Goal: Task Accomplishment & Management: Complete application form

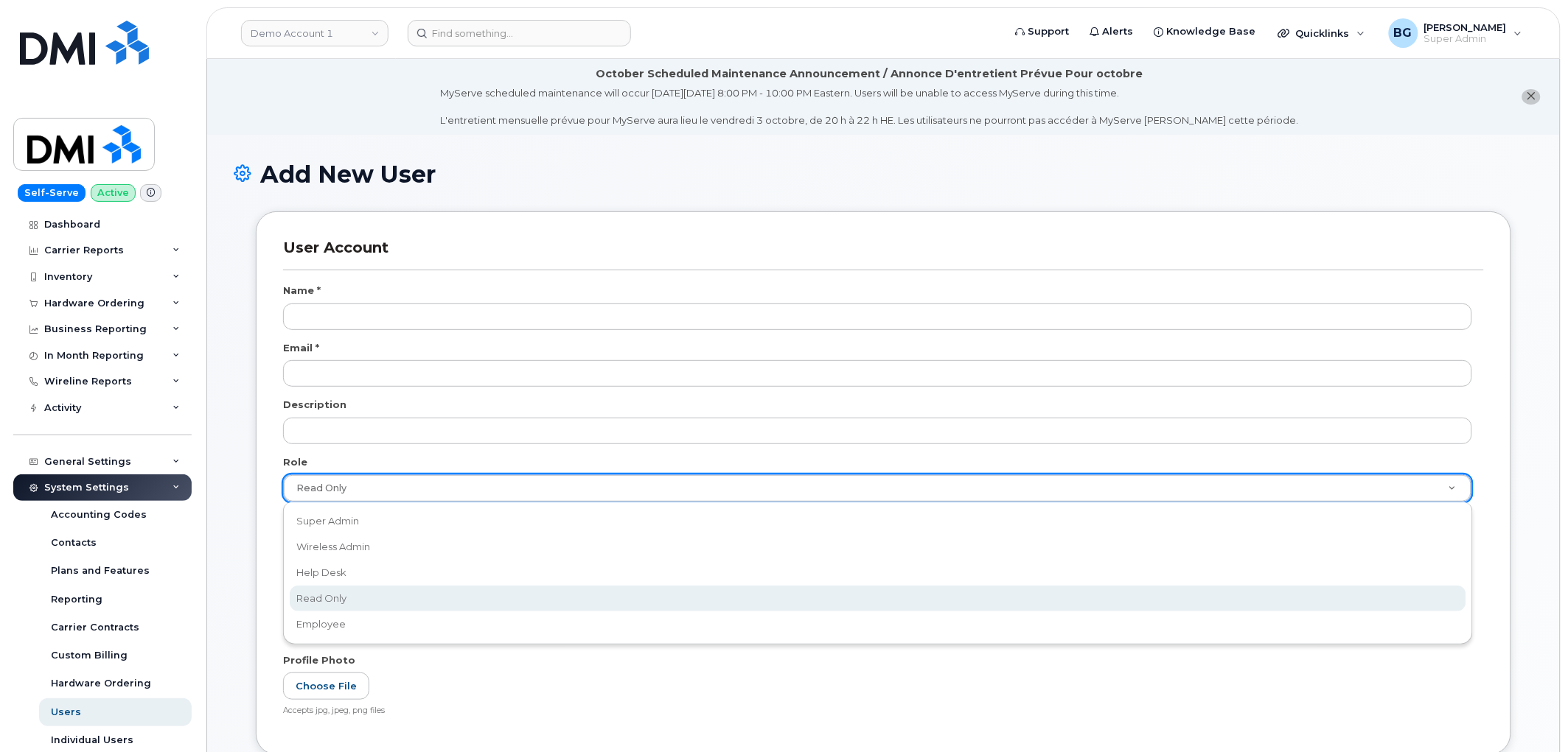
scroll to position [2643, 0]
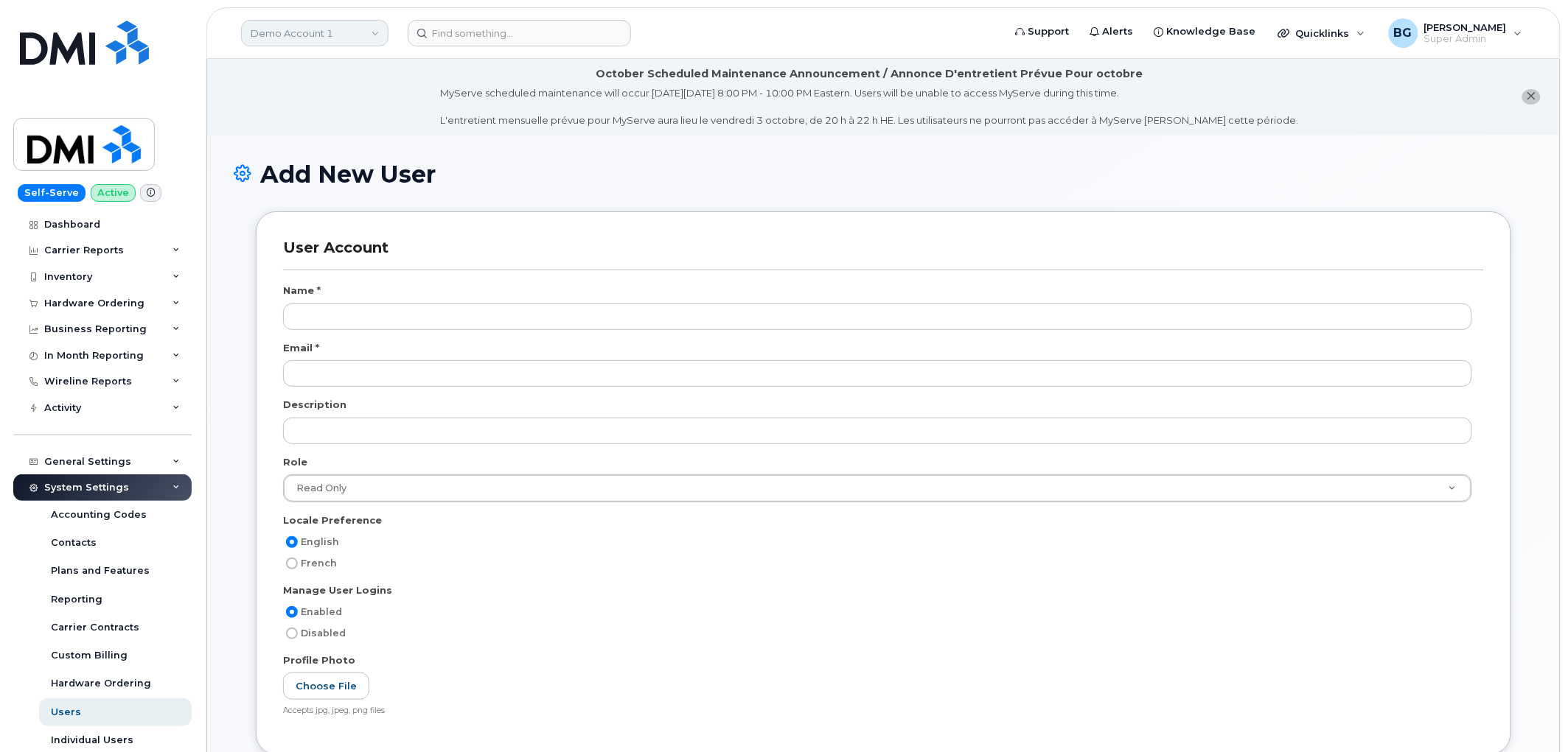
click at [310, 35] on link "Demo Account 1" at bounding box center [315, 32] width 148 height 26
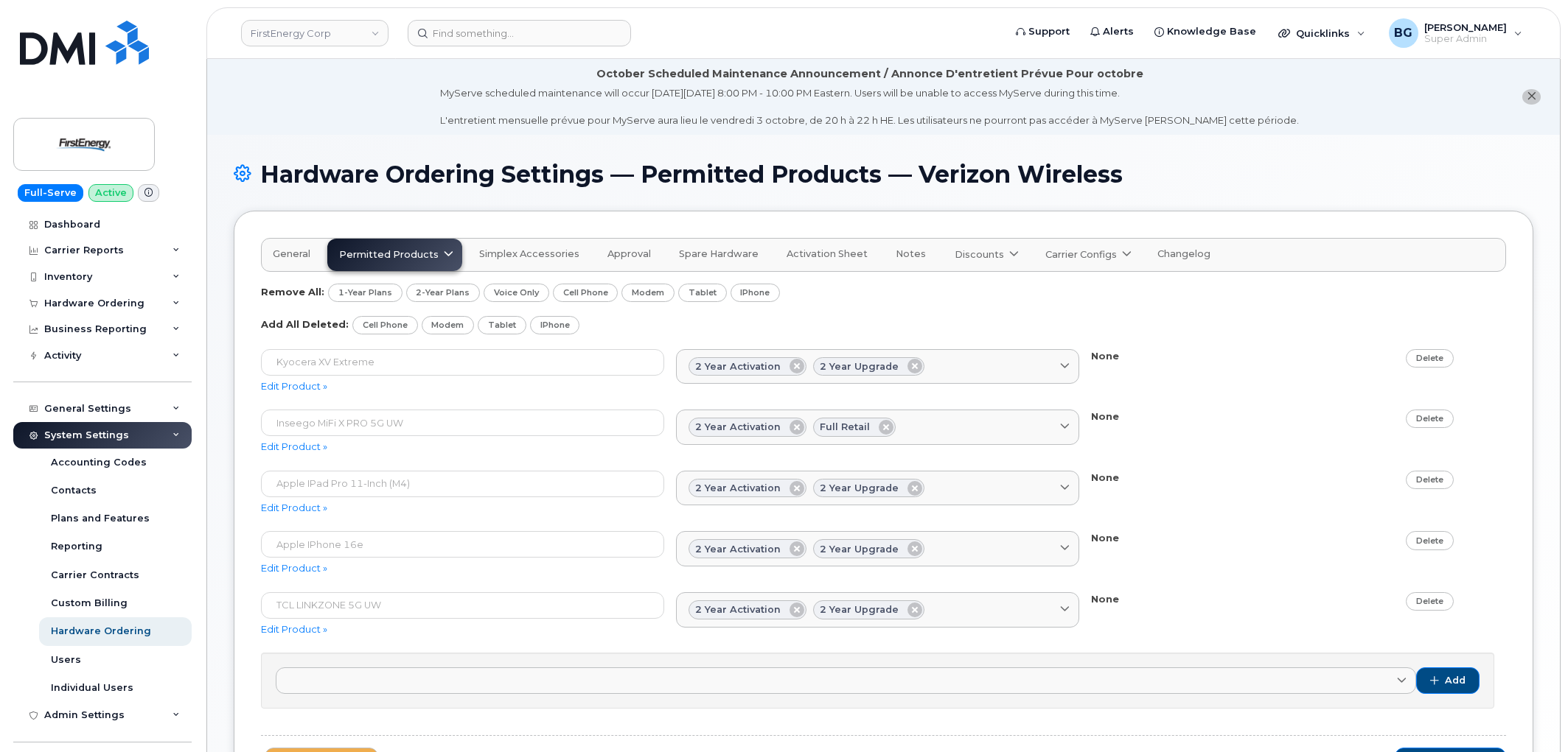
scroll to position [85, 0]
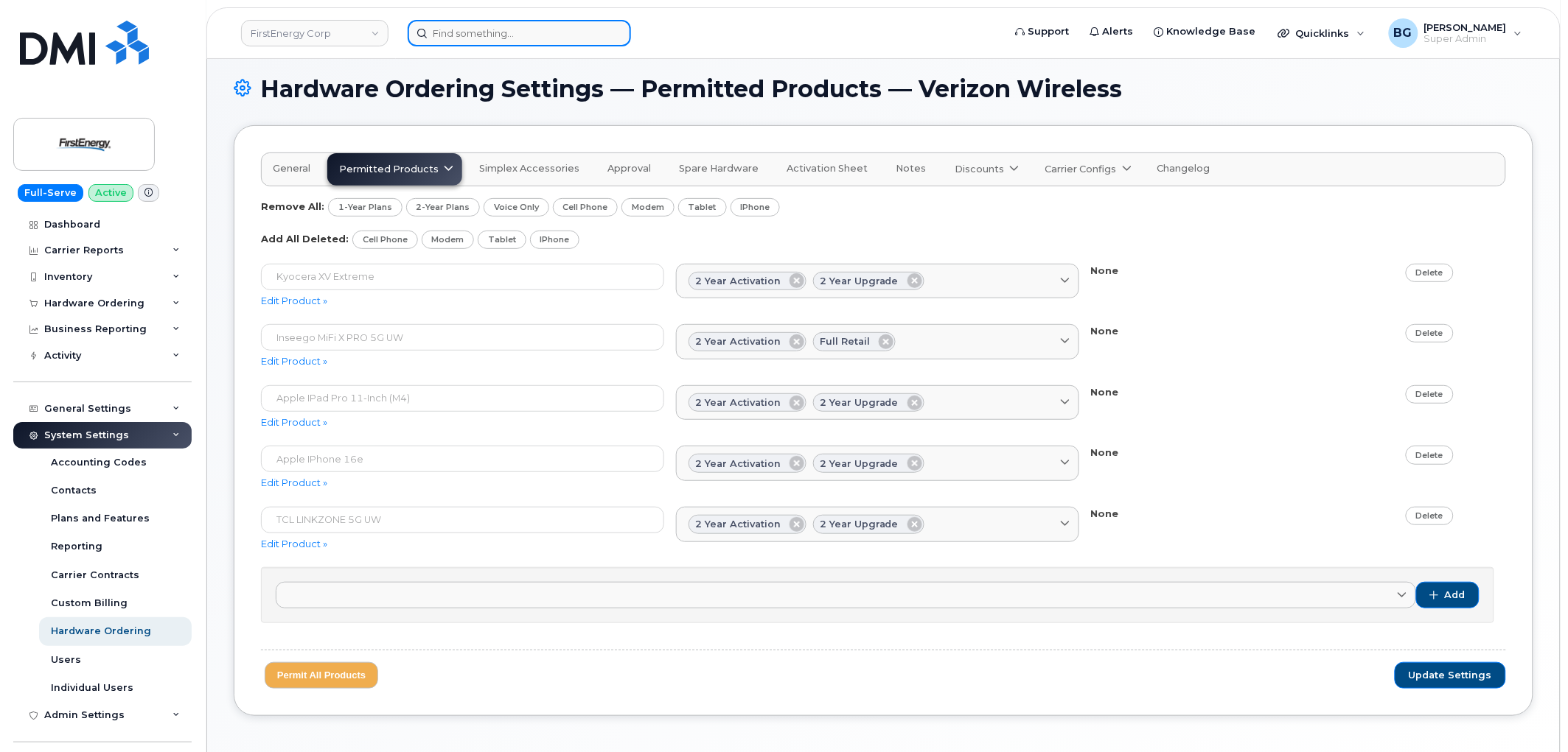
click at [492, 28] on input at bounding box center [519, 32] width 223 height 26
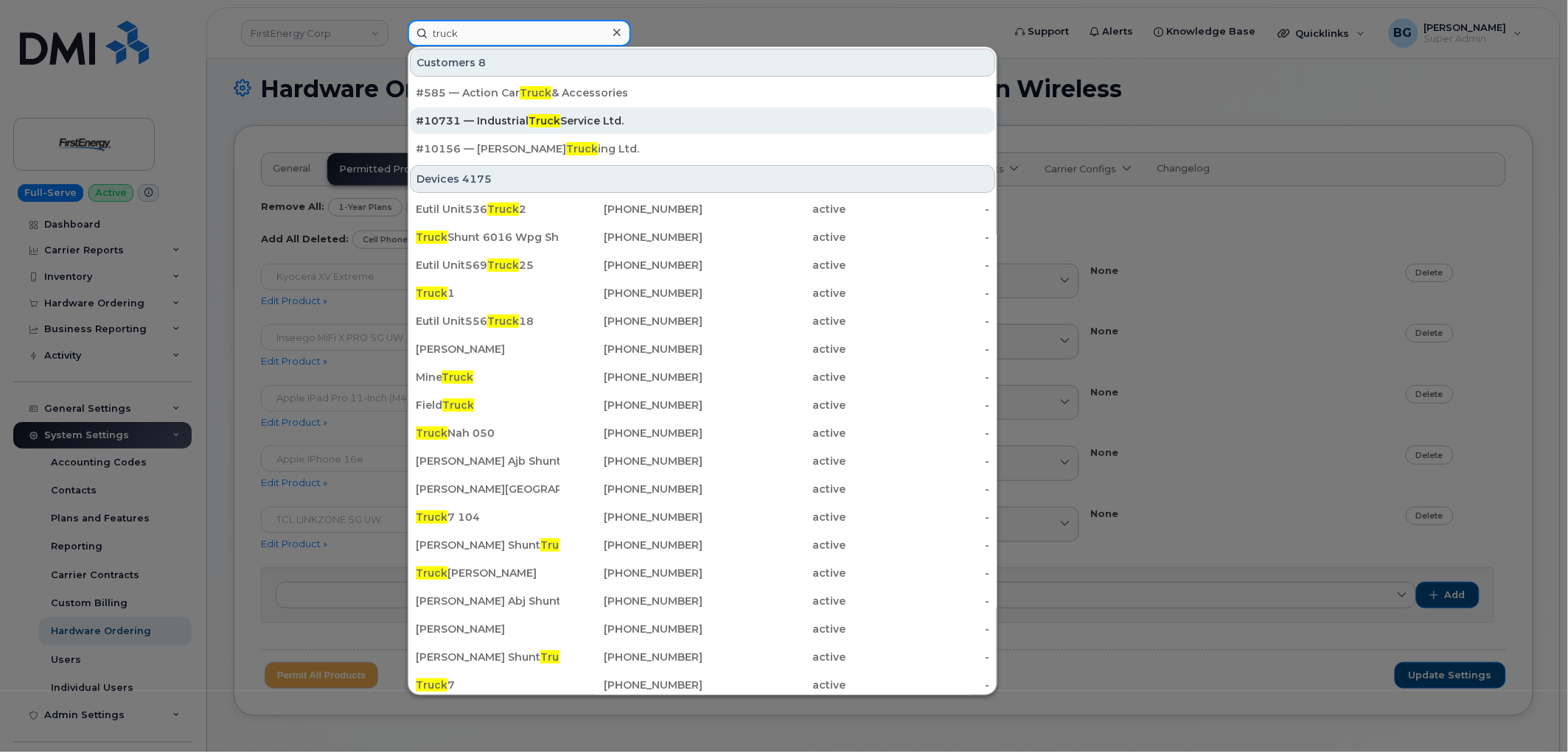
type input "truck"
click at [545, 115] on span "Truck" at bounding box center [544, 121] width 32 height 13
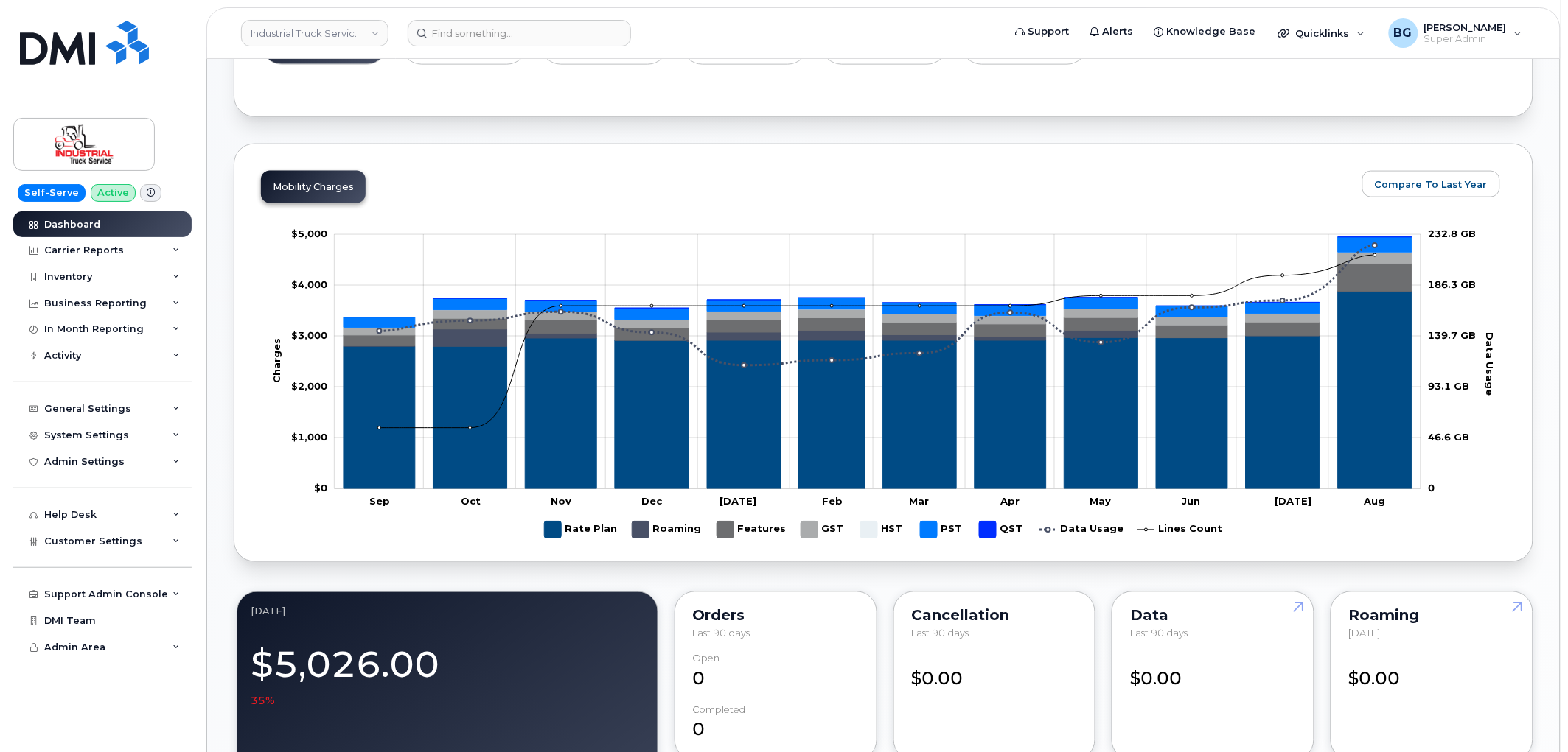
scroll to position [654, 0]
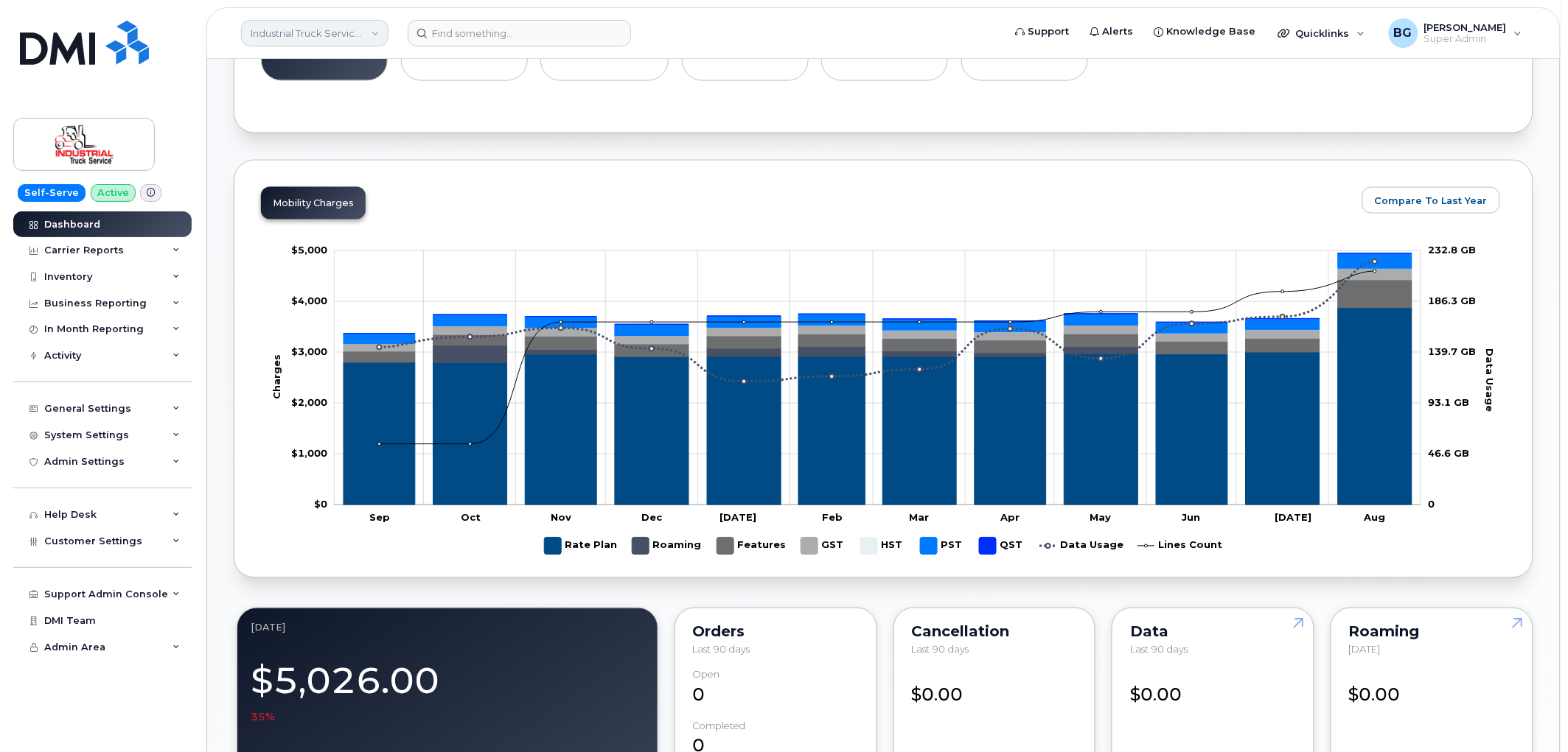
click at [275, 30] on link "Industrial Truck Service Ltd." at bounding box center [315, 32] width 148 height 26
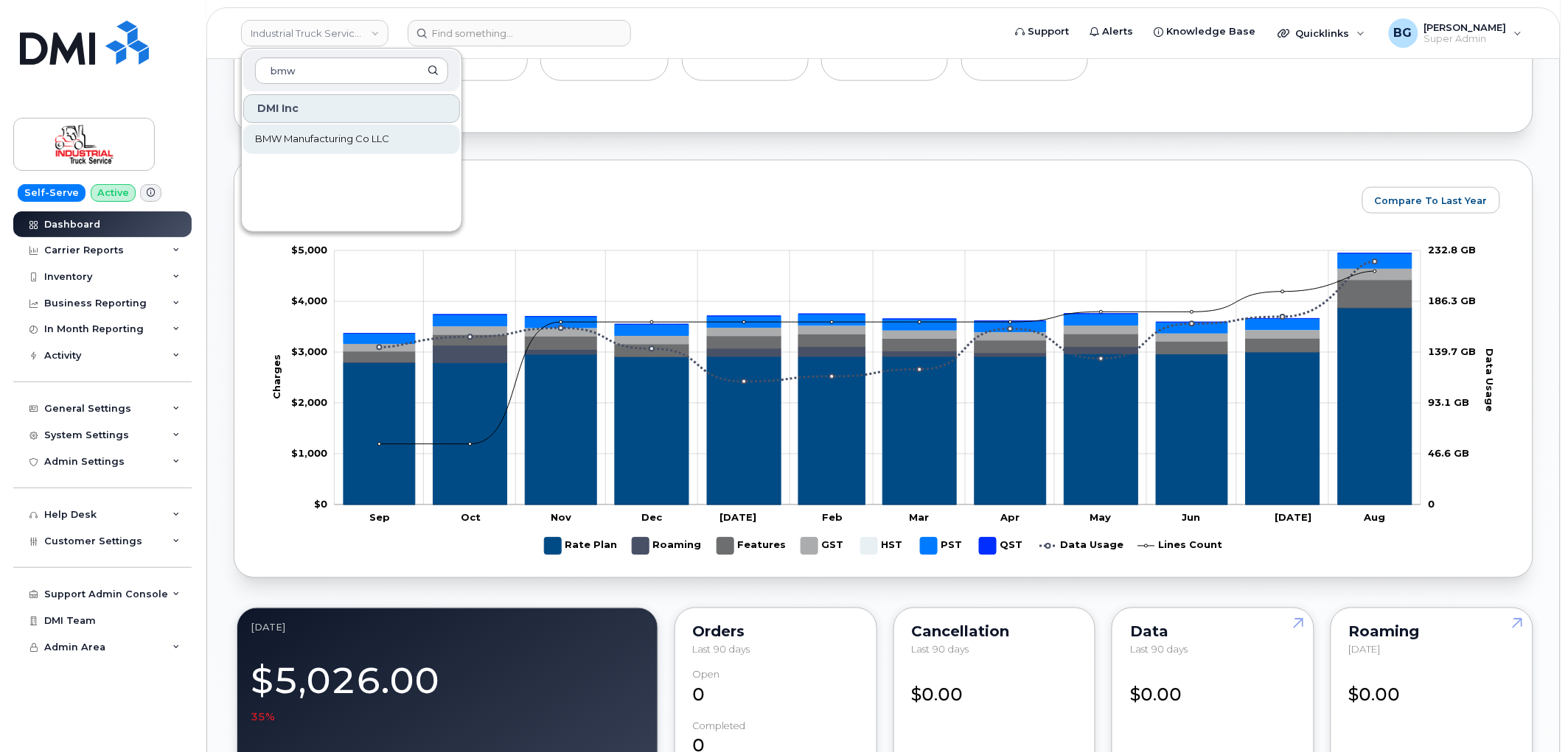
type input "bmw"
drag, startPoint x: 304, startPoint y: 138, endPoint x: 317, endPoint y: 143, distance: 13.9
click at [304, 137] on span "BMW Manufacturing Co LLC" at bounding box center [321, 139] width 134 height 14
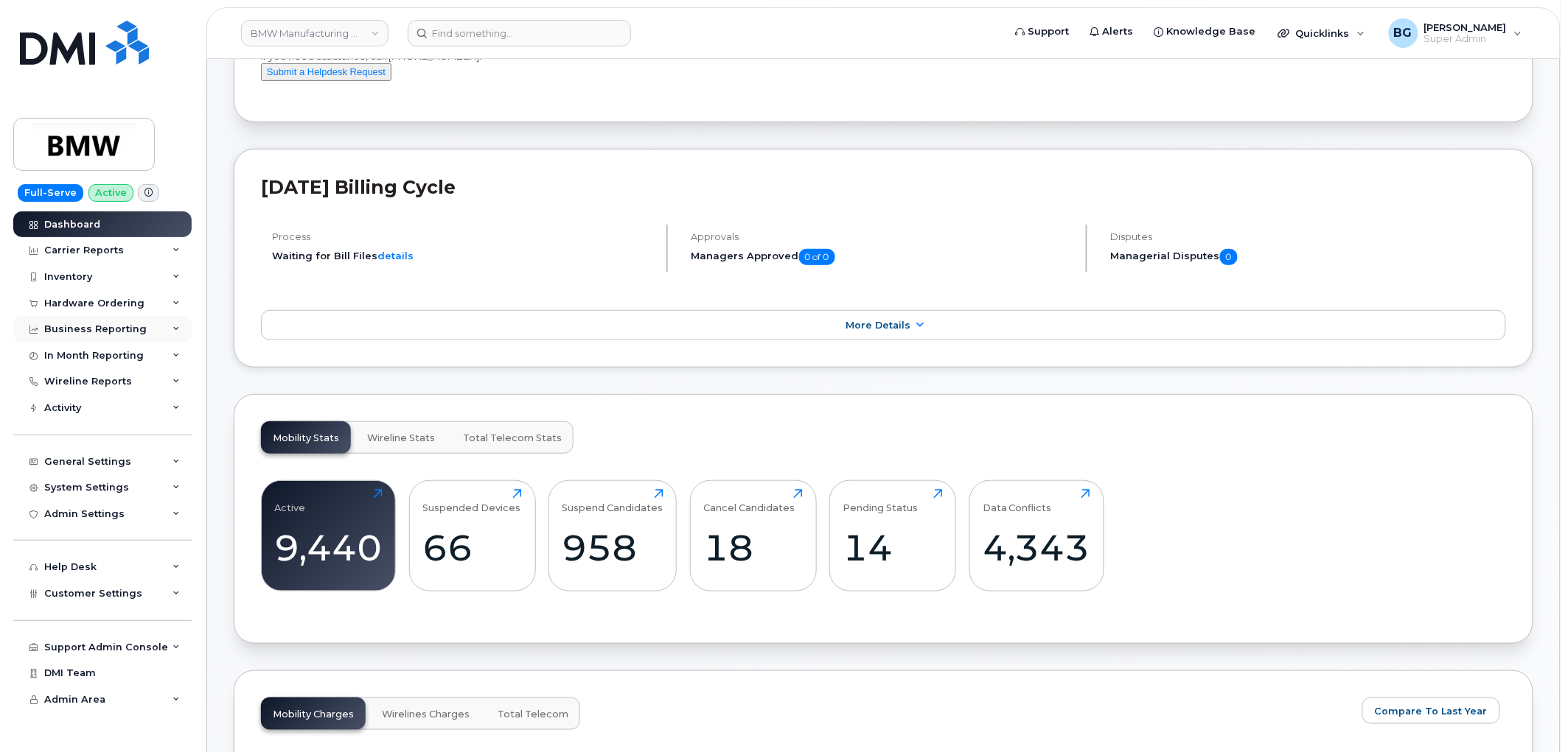
scroll to position [218, 0]
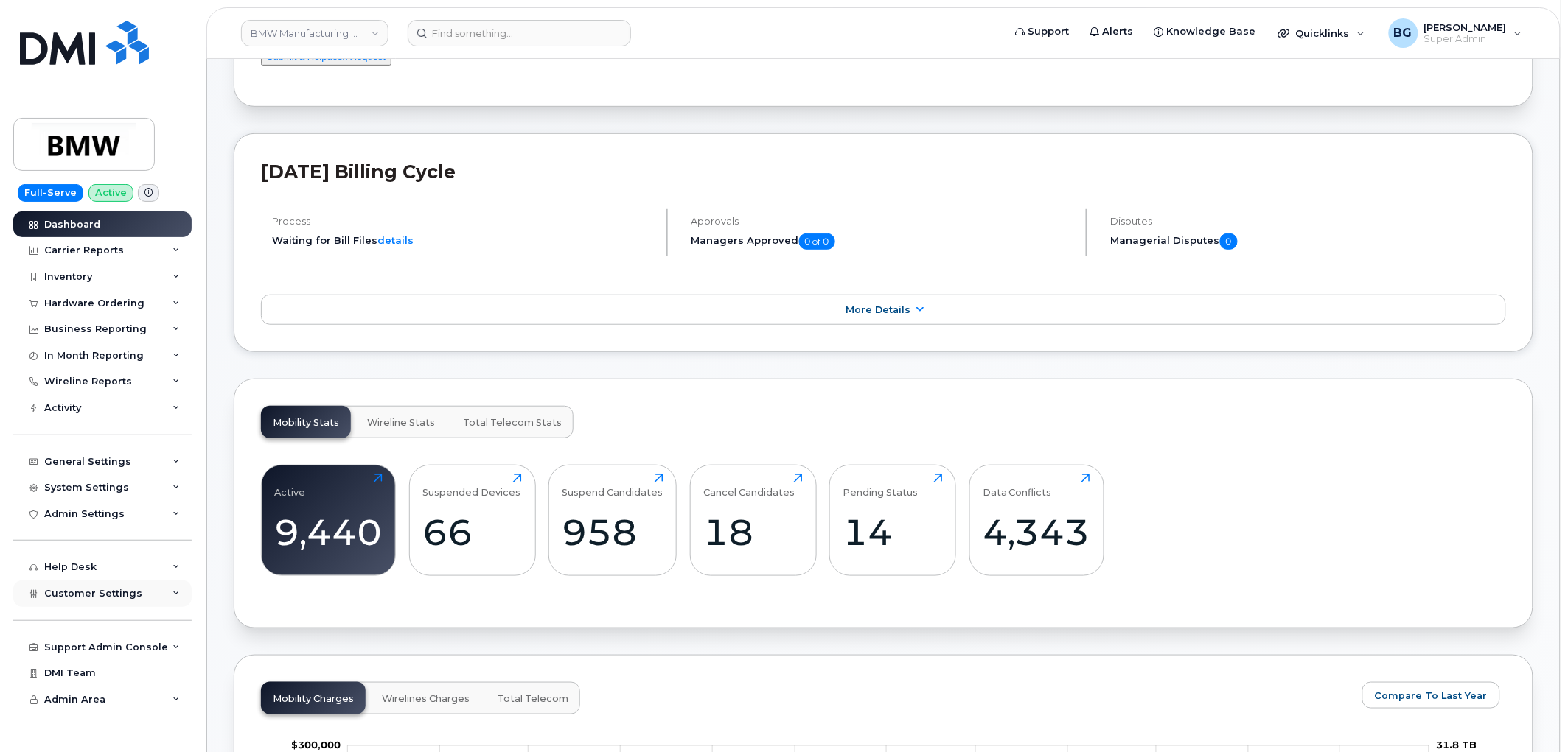
click at [71, 591] on span "Customer Settings" at bounding box center [93, 594] width 98 height 11
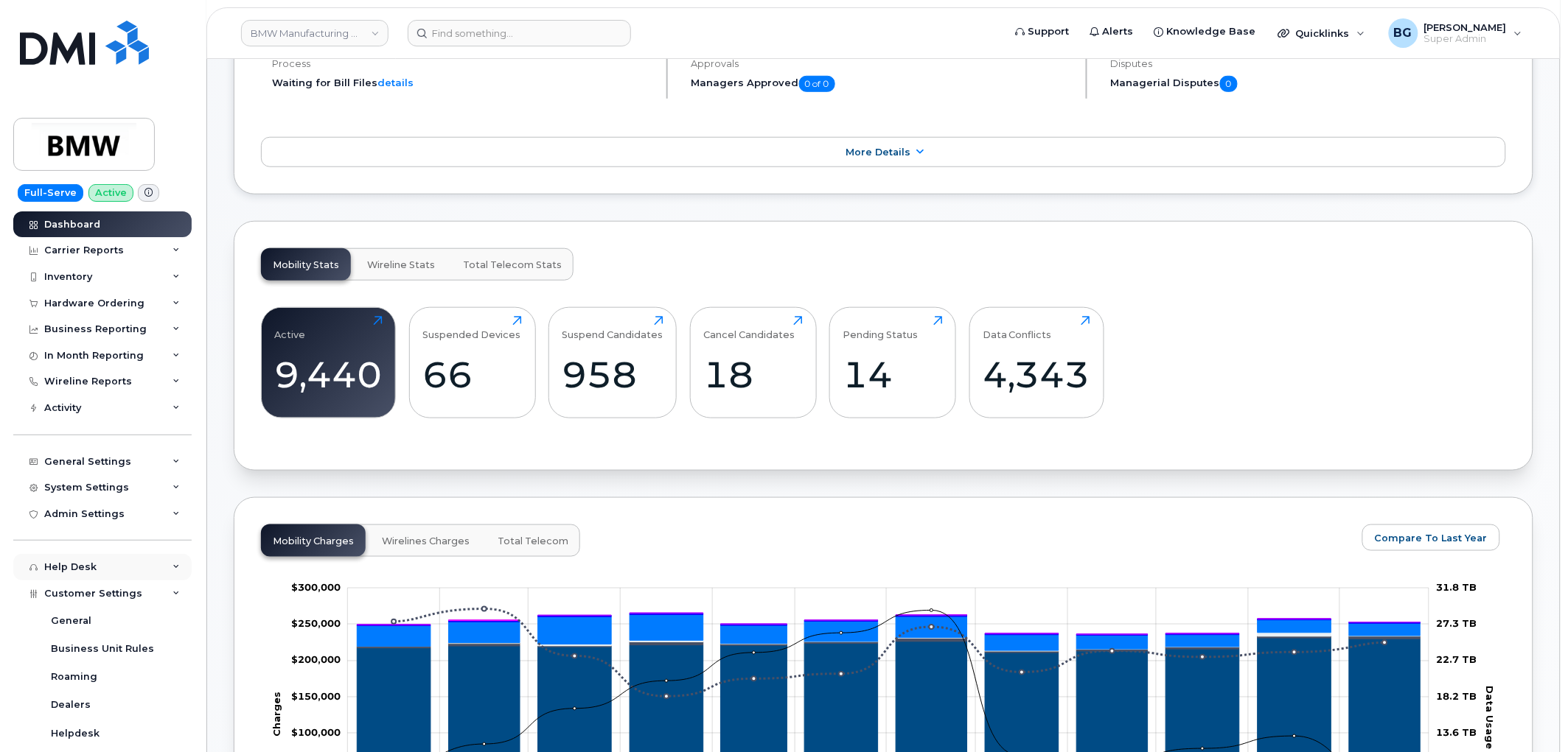
scroll to position [491, 0]
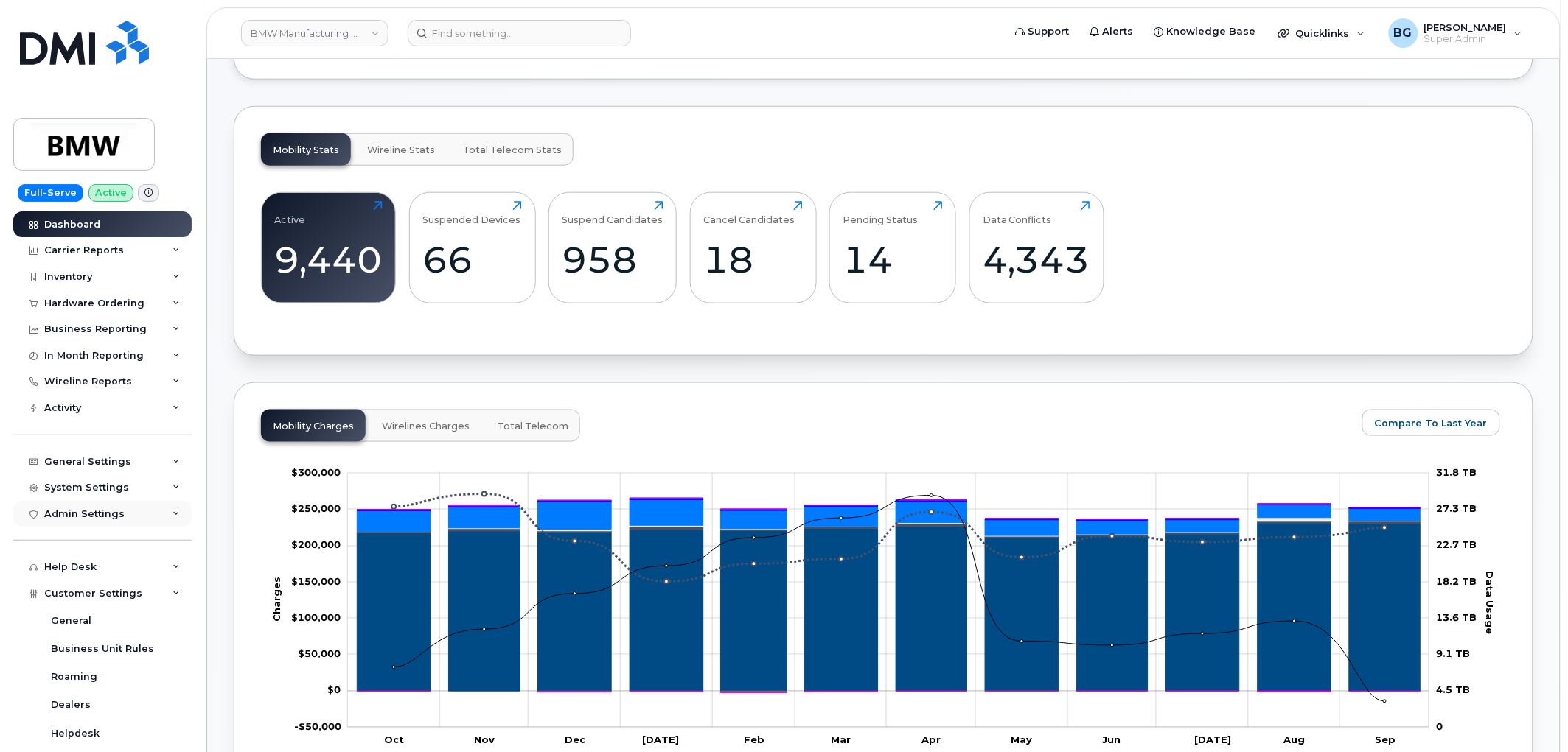
click at [98, 514] on div "Admin Settings" at bounding box center [84, 514] width 80 height 12
click at [104, 491] on div "System Settings" at bounding box center [86, 488] width 85 height 12
click at [68, 542] on div "Contacts" at bounding box center [74, 542] width 46 height 13
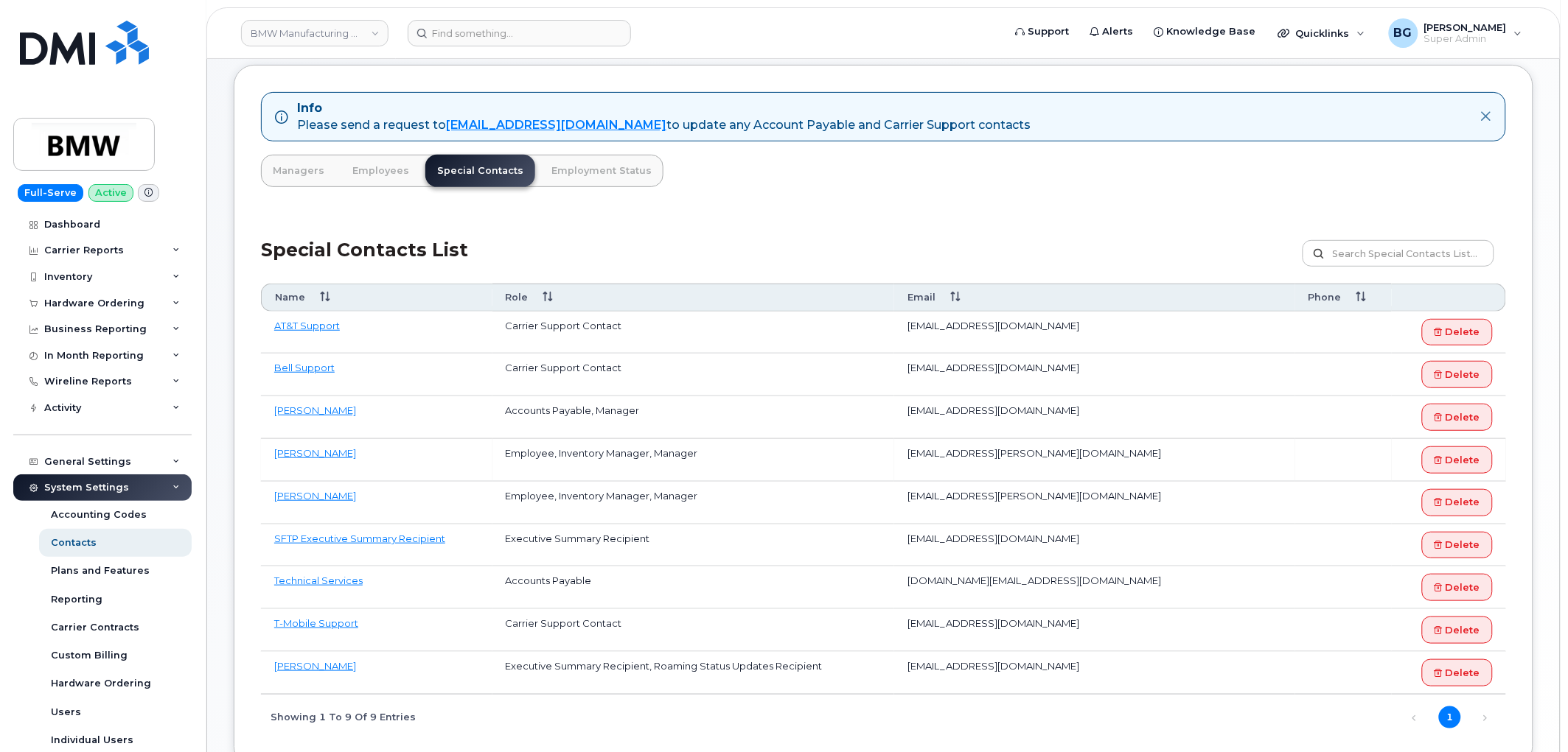
scroll to position [218, 0]
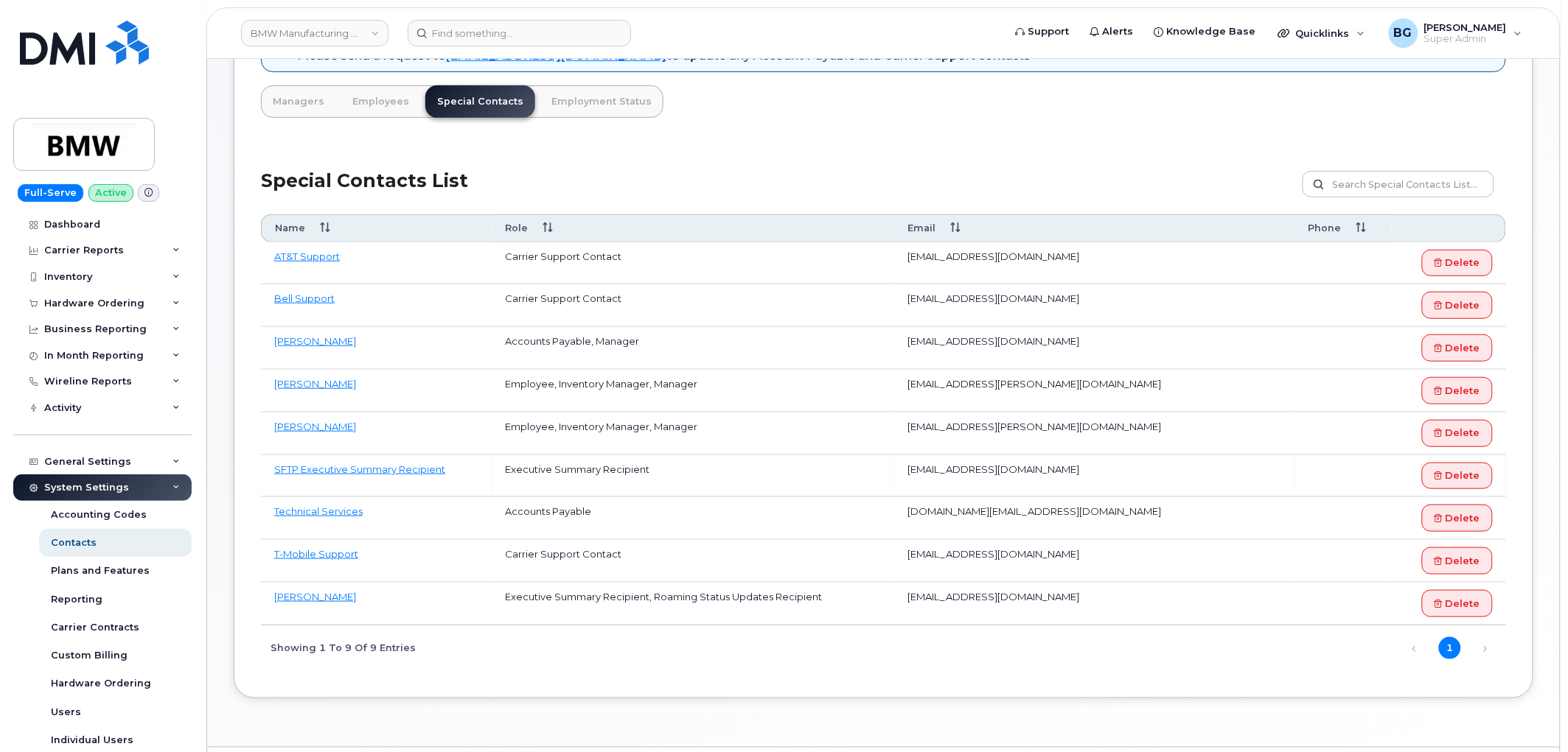
click at [915, 472] on td "e6f63a0ad67f43bbbbc5f7d058868152@dminc.mail.domo.com" at bounding box center [1095, 477] width 401 height 43
drag, startPoint x: 915, startPoint y: 472, endPoint x: 1218, endPoint y: 471, distance: 303.0
click at [1218, 471] on td "e6f63a0ad67f43bbbbc5f7d058868152@dminc.mail.domo.com" at bounding box center [1095, 477] width 401 height 43
copy td "e6f63a0ad67f43bbbbc5f7d058868152@dminc.mail.domo.com"
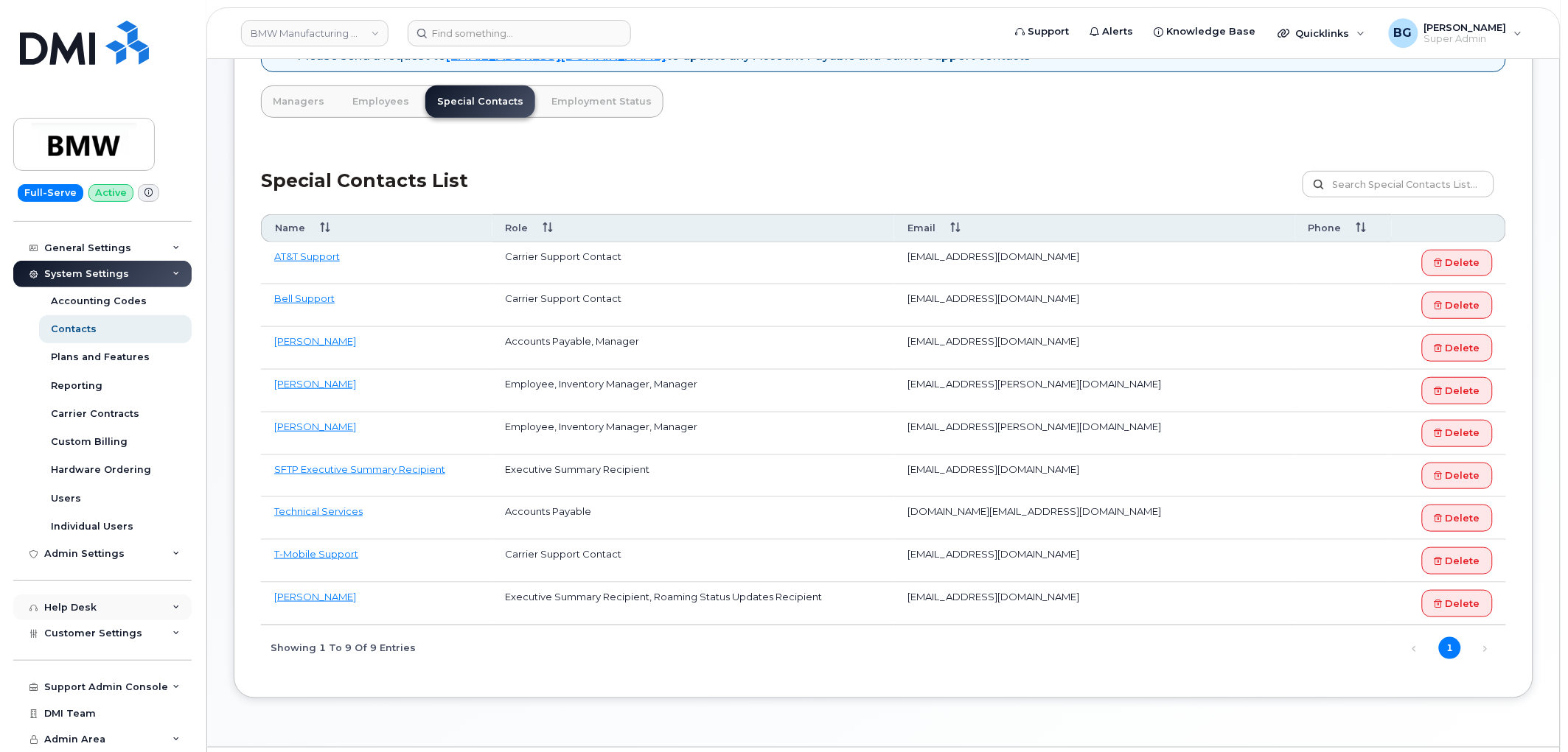
scroll to position [263, 0]
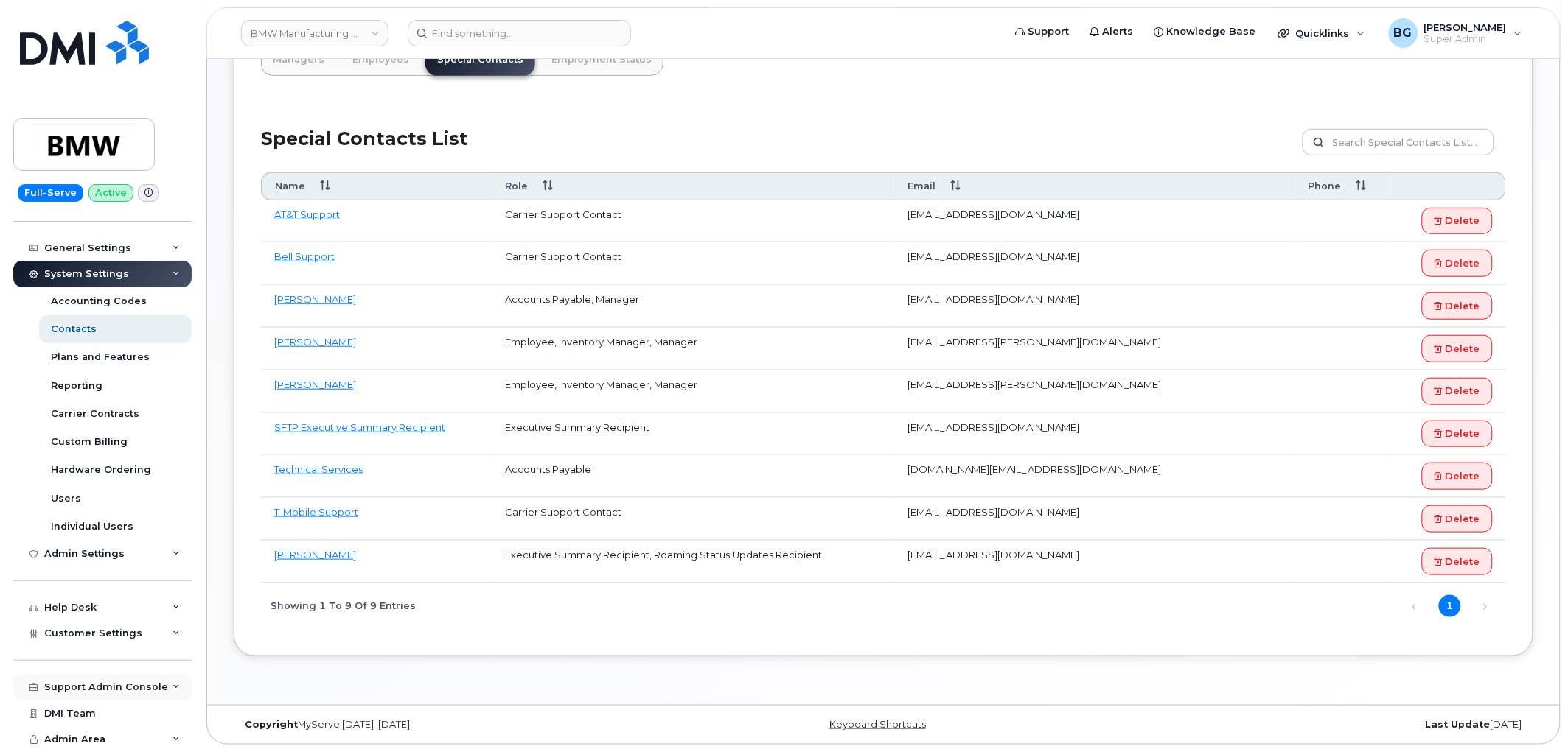
click at [77, 689] on div "Support Admin Console" at bounding box center [106, 687] width 124 height 12
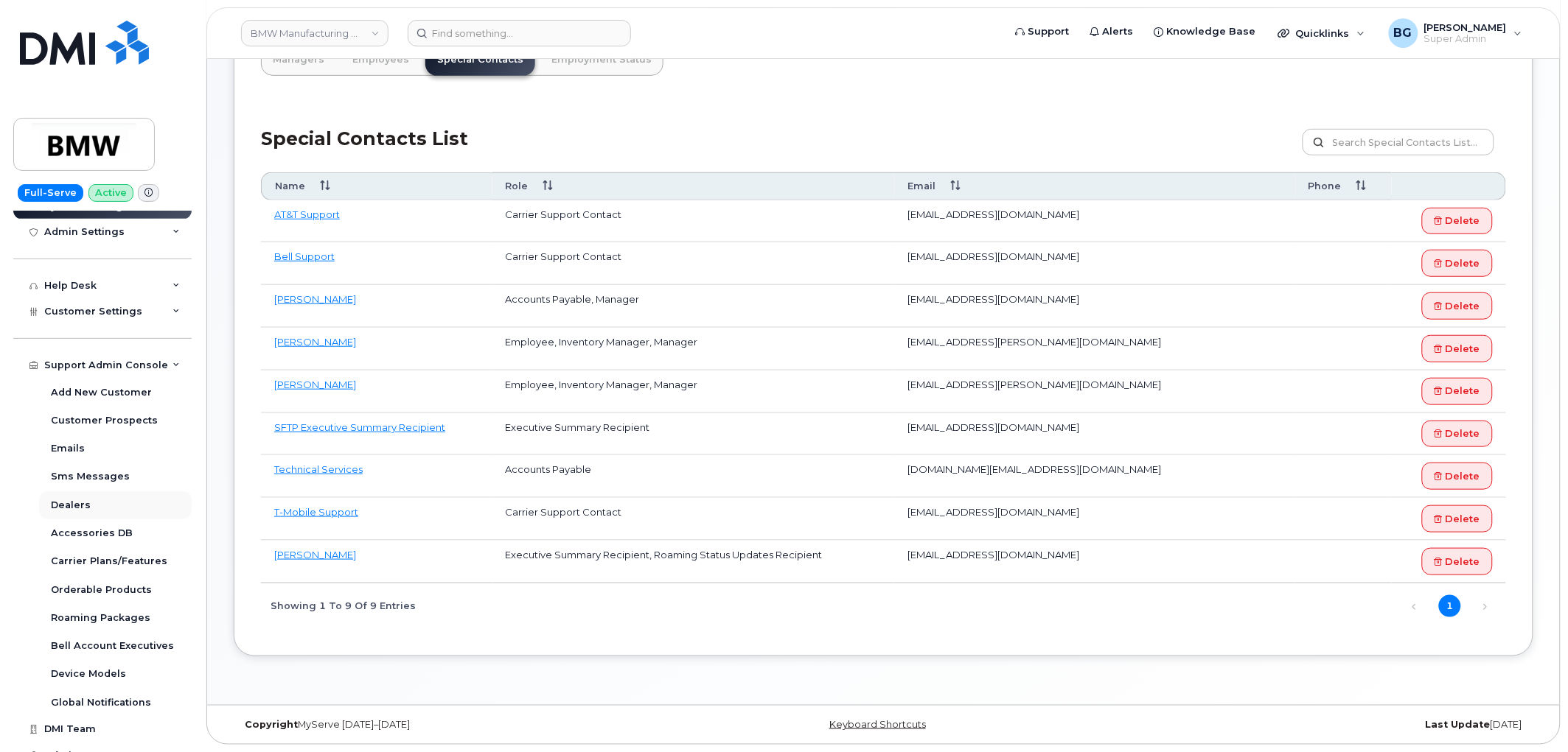
scroll to position [541, 0]
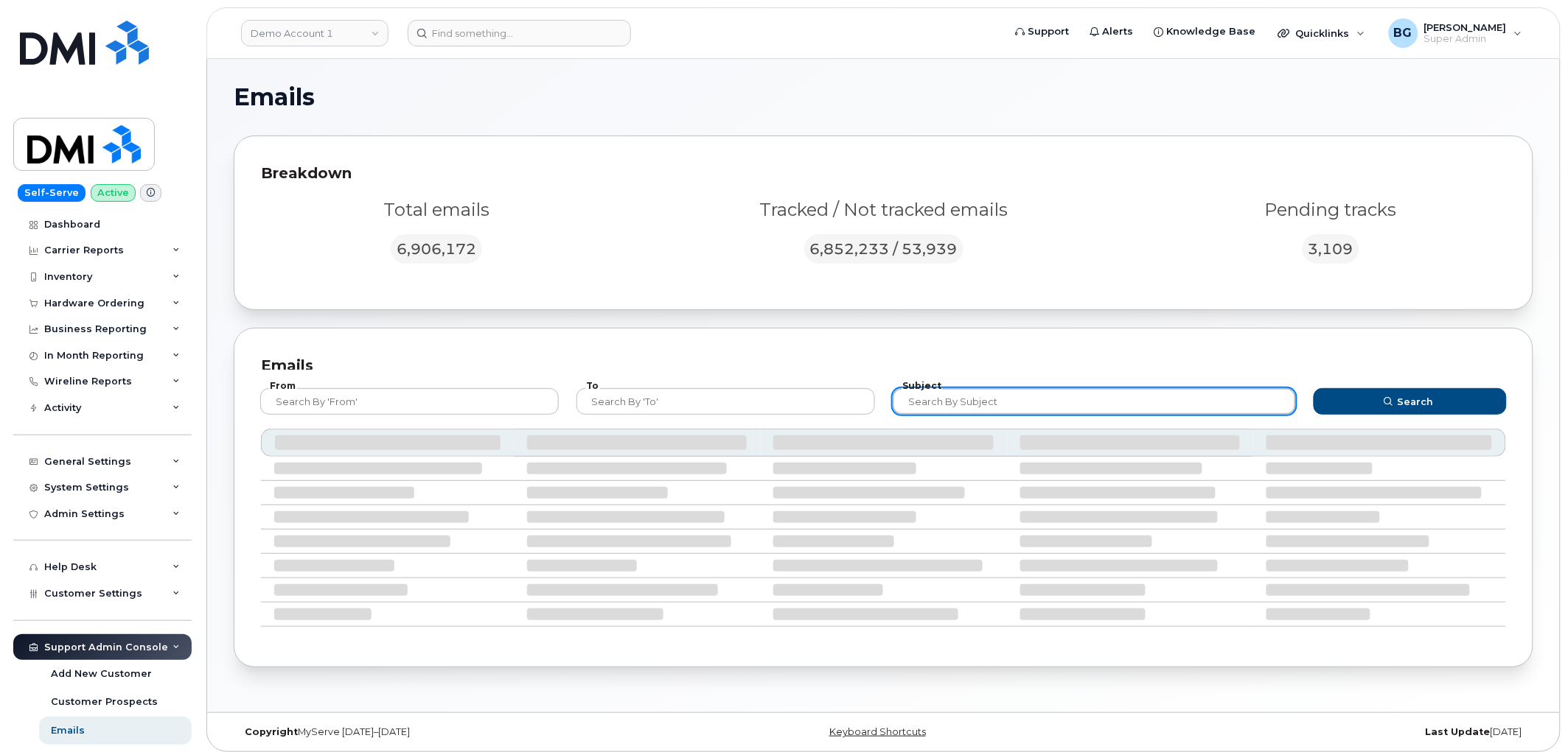
click at [989, 408] on input "text" at bounding box center [1095, 401] width 404 height 26
paste input "e6f63a0ad67f43bbbbc5f7d058868152@dminc.mail.domo.com"
type input "e6f63a0ad67f43bbbbc5f7d058868152@dminc.mail.domo.com"
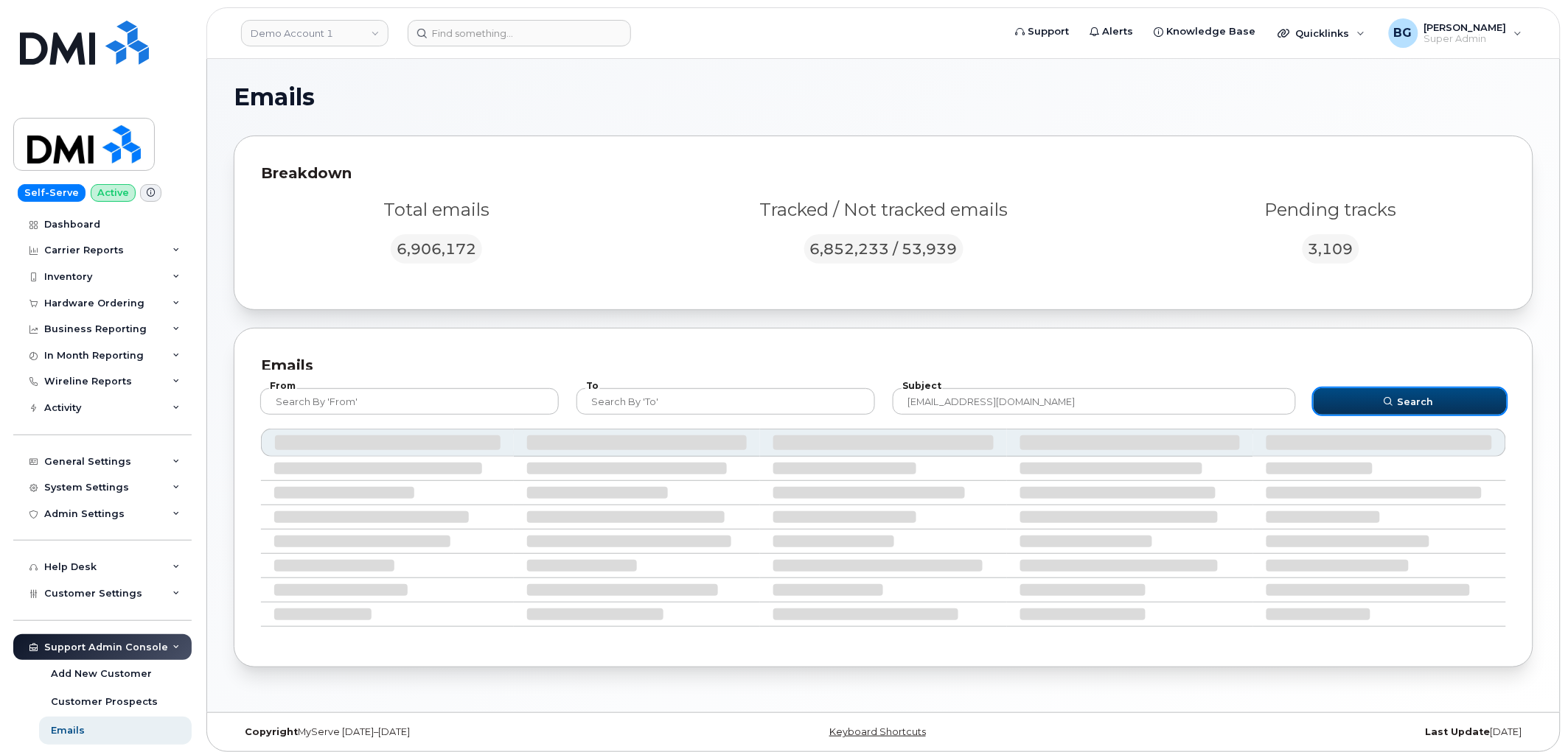
click at [1417, 406] on span "Search" at bounding box center [1416, 402] width 36 height 14
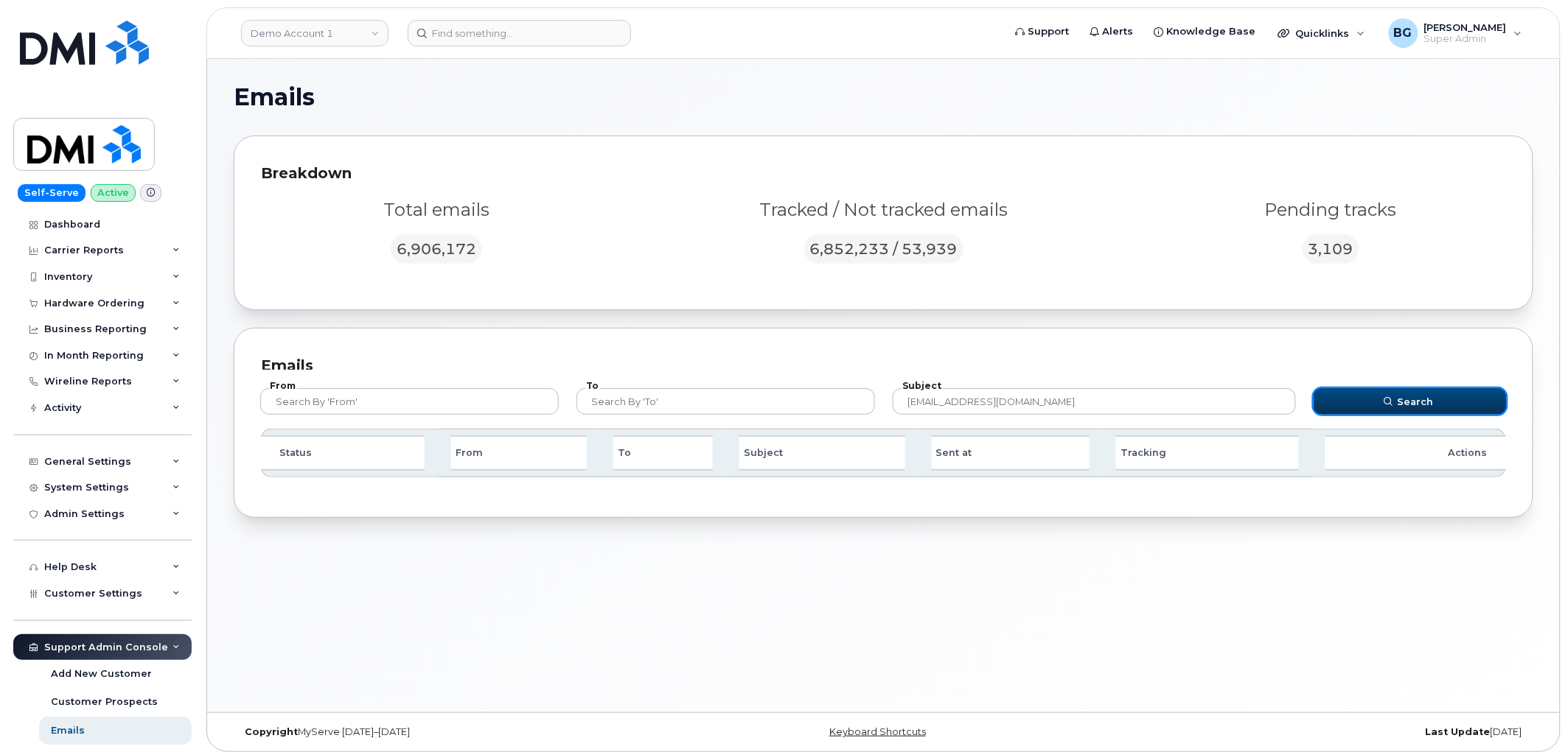
click at [1419, 407] on span "Search" at bounding box center [1416, 402] width 36 height 14
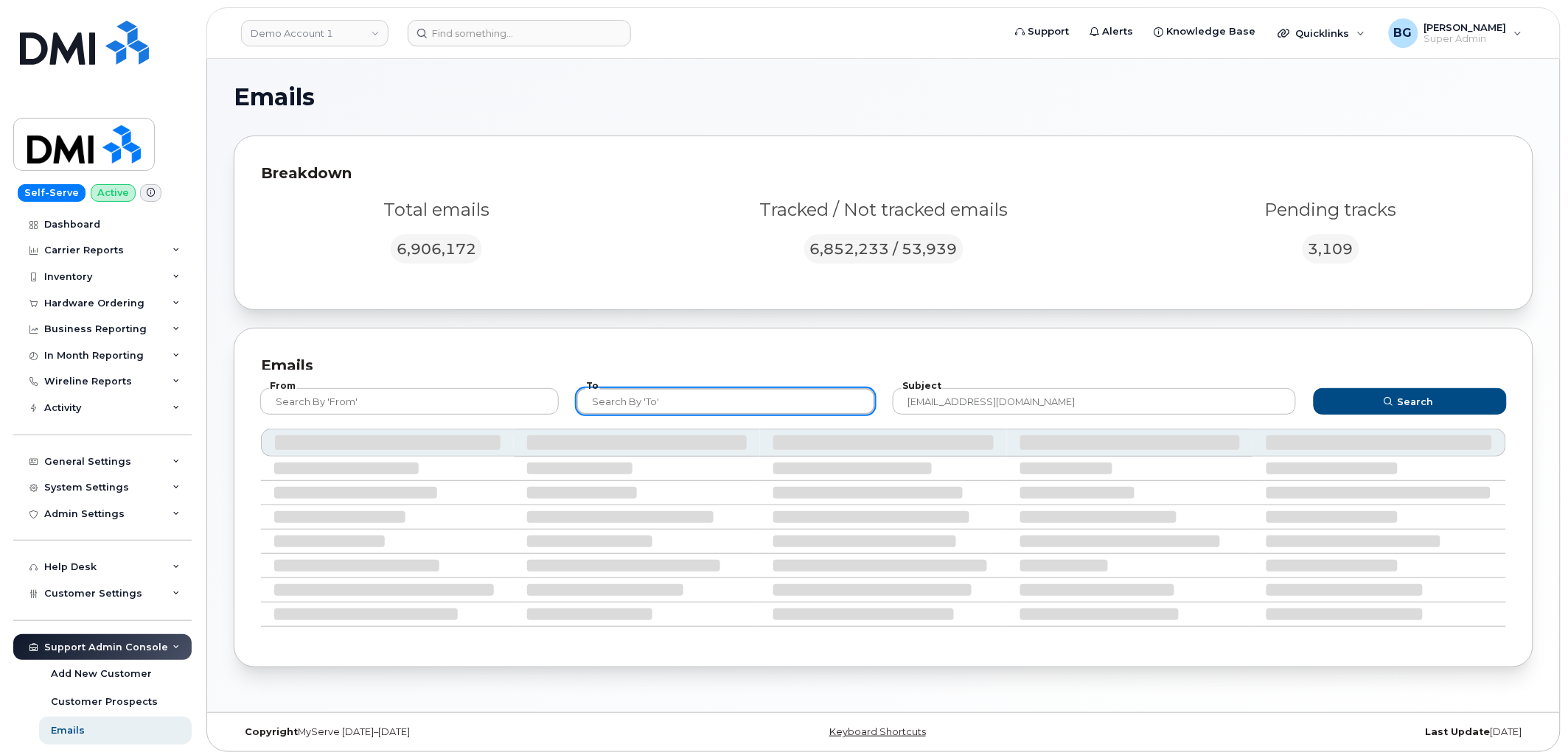
click at [697, 404] on input "text" at bounding box center [726, 401] width 299 height 26
paste input "e6f63a0ad67f43bbbbc5f7d058868152@dminc.mail.domo.com"
type input "e6f63a0ad67f43bbbbc5f7d058868152@dminc.mail.domo.com"
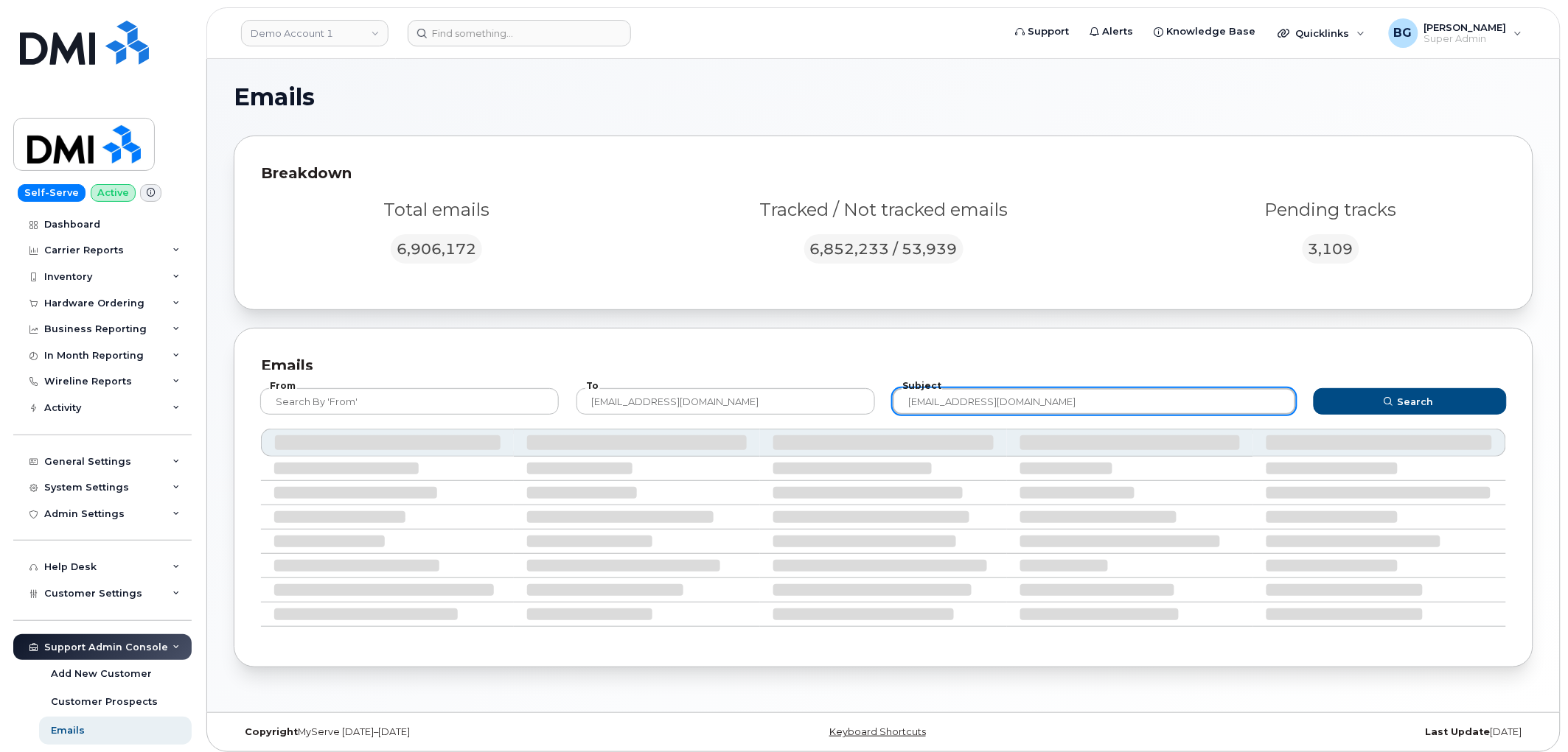
click at [1074, 411] on input "e6f63a0ad67f43bbbbc5f7d058868152@dminc.mail.domo.com" at bounding box center [1095, 401] width 404 height 26
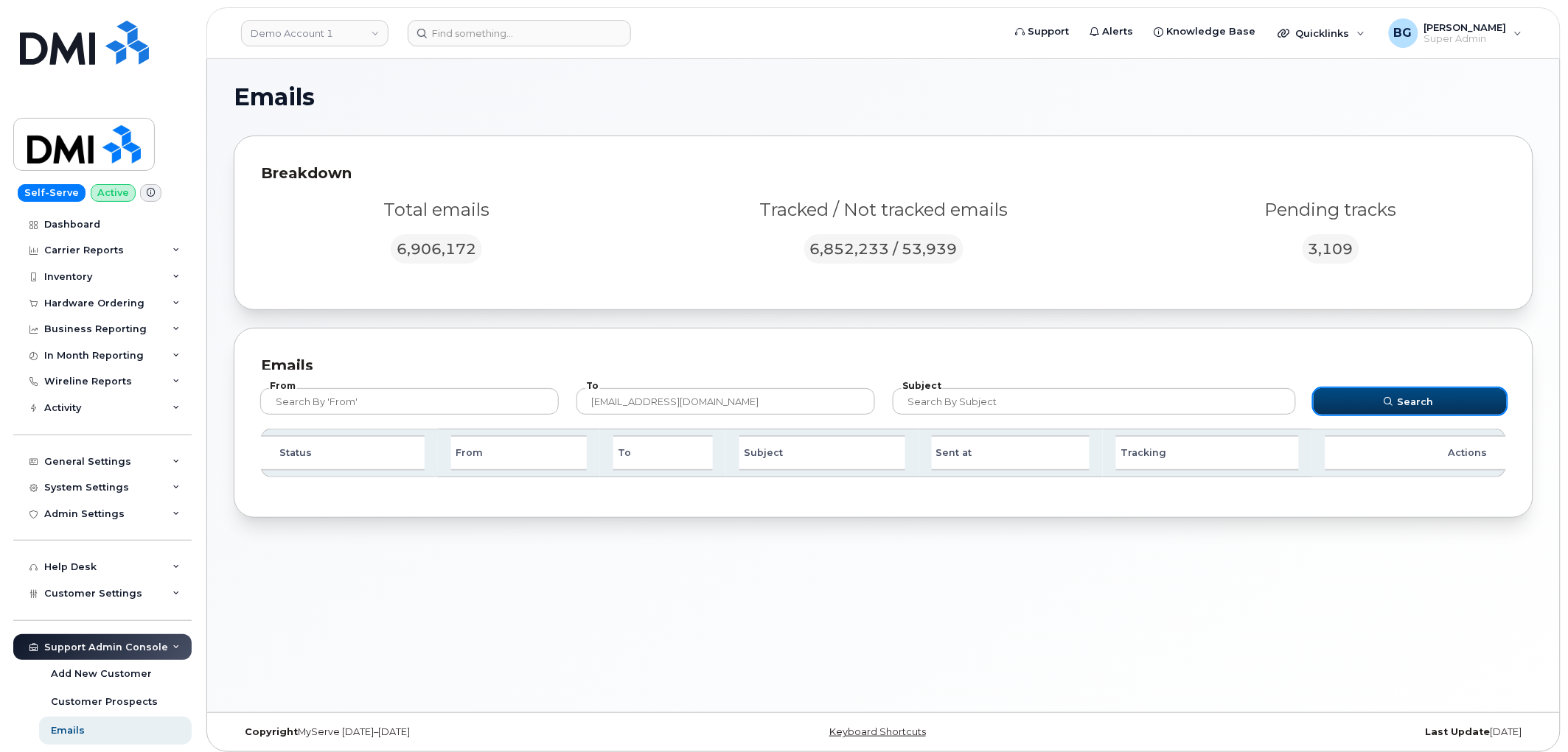
click at [1404, 396] on span "Search" at bounding box center [1416, 402] width 36 height 14
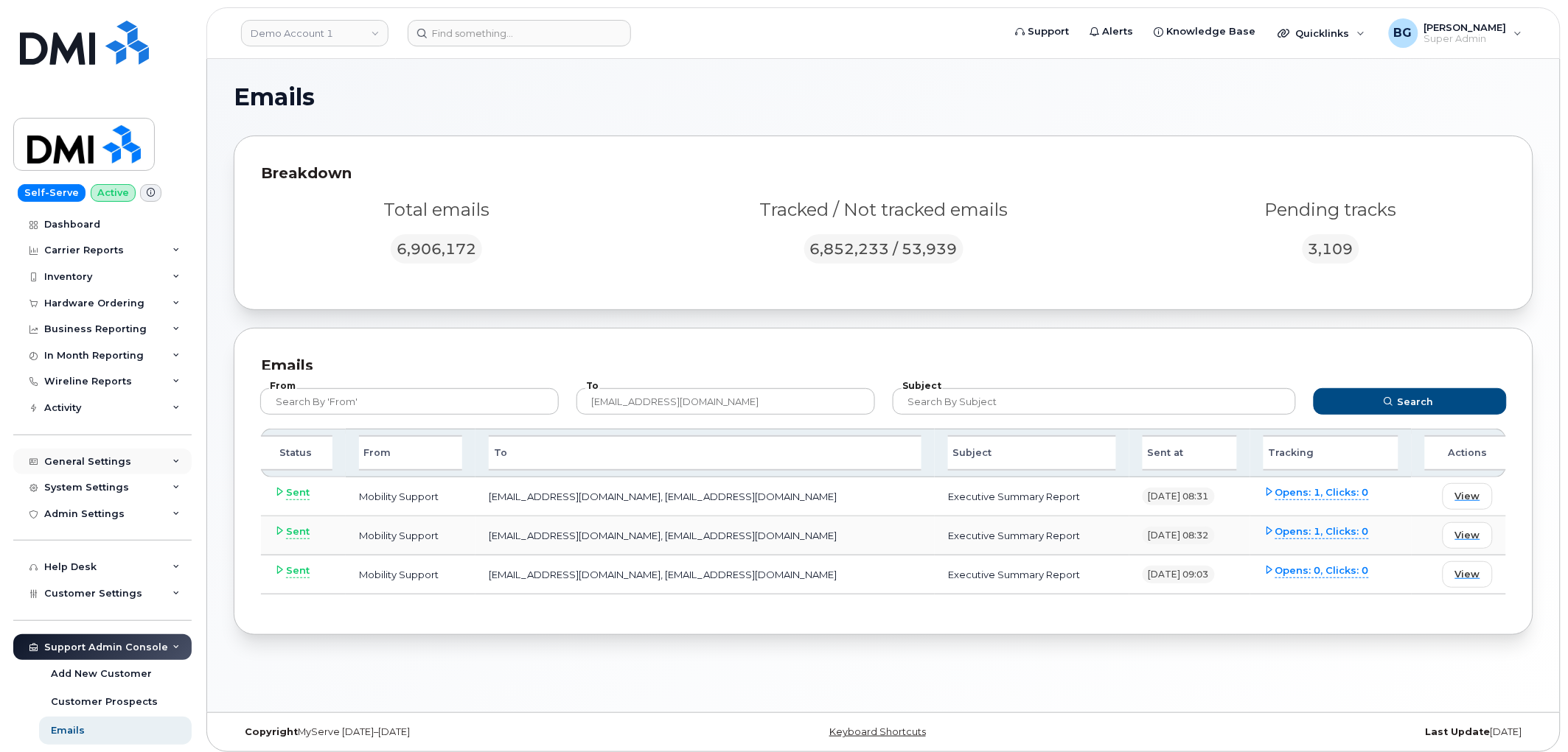
click at [77, 462] on div "General Settings" at bounding box center [87, 461] width 87 height 12
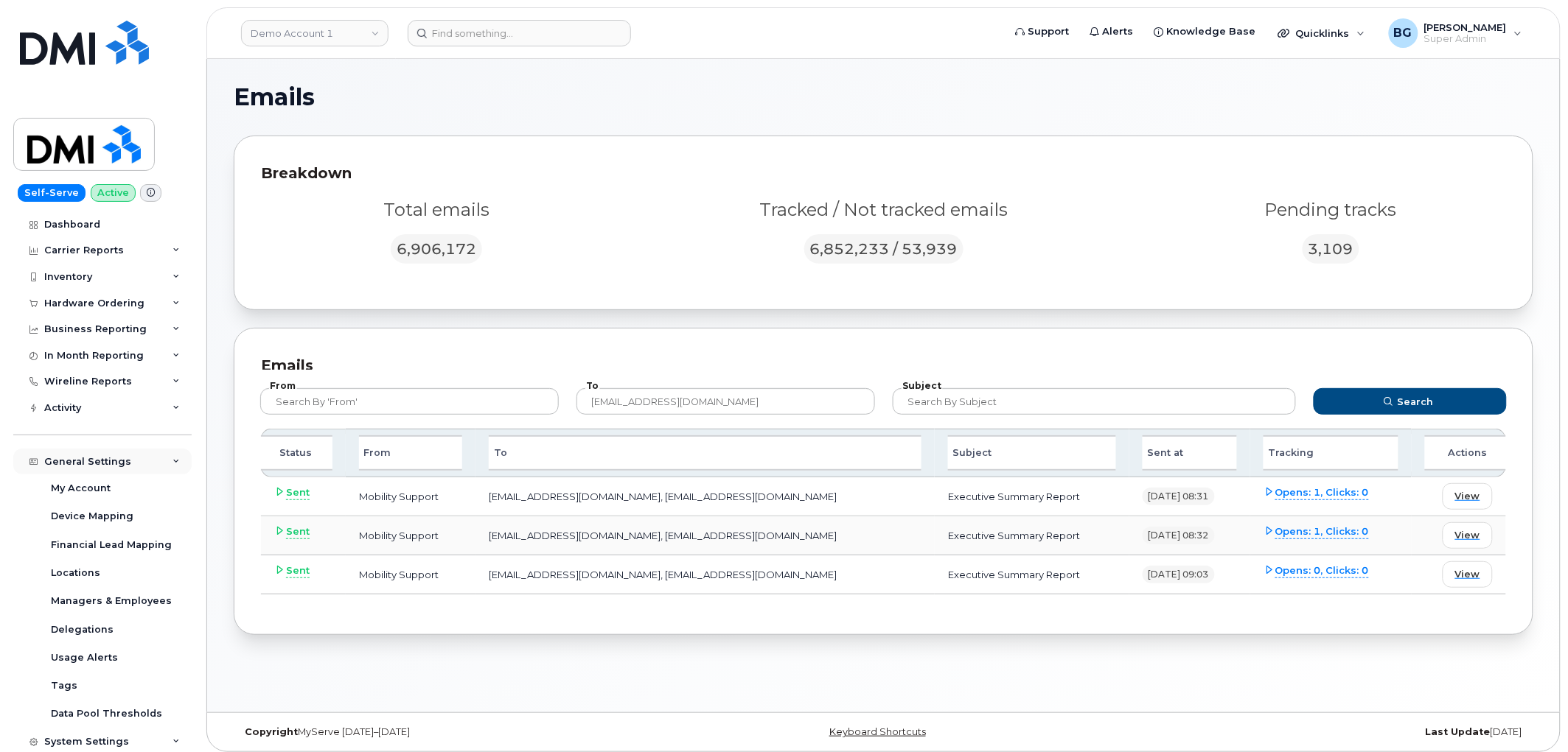
click at [77, 462] on div "General Settings" at bounding box center [87, 461] width 87 height 12
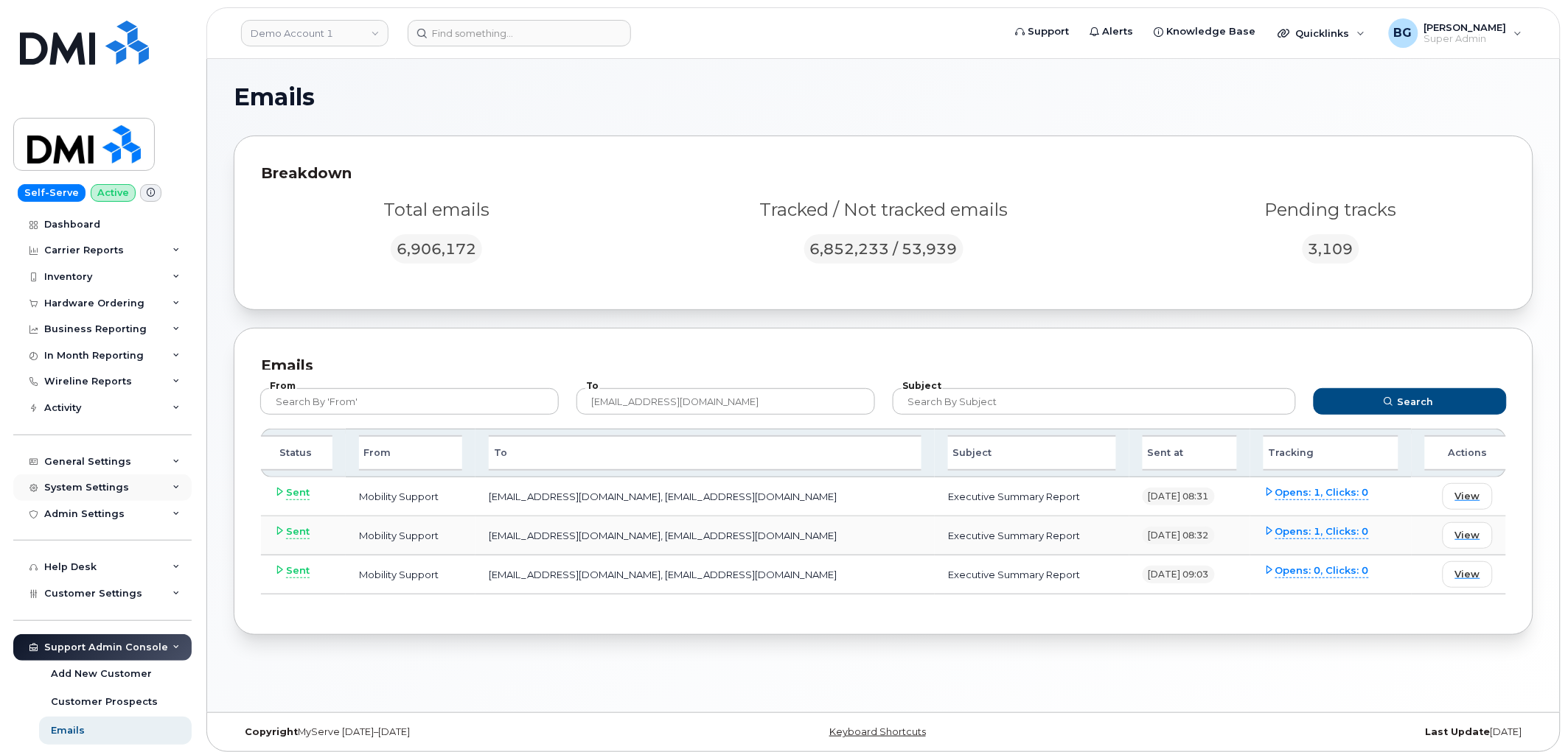
click at [93, 491] on div "System Settings" at bounding box center [86, 488] width 85 height 12
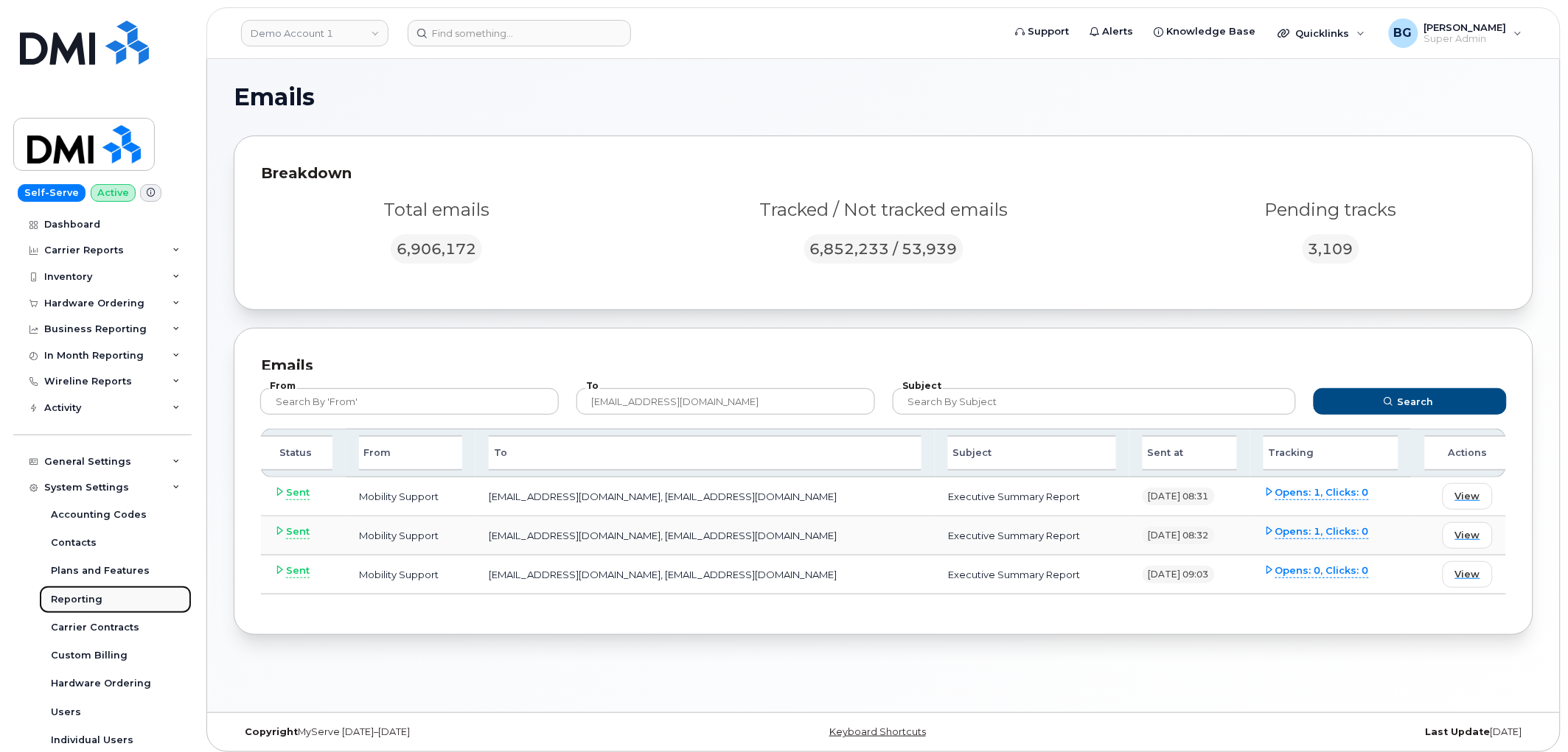
click at [83, 595] on div "Reporting" at bounding box center [77, 599] width 51 height 13
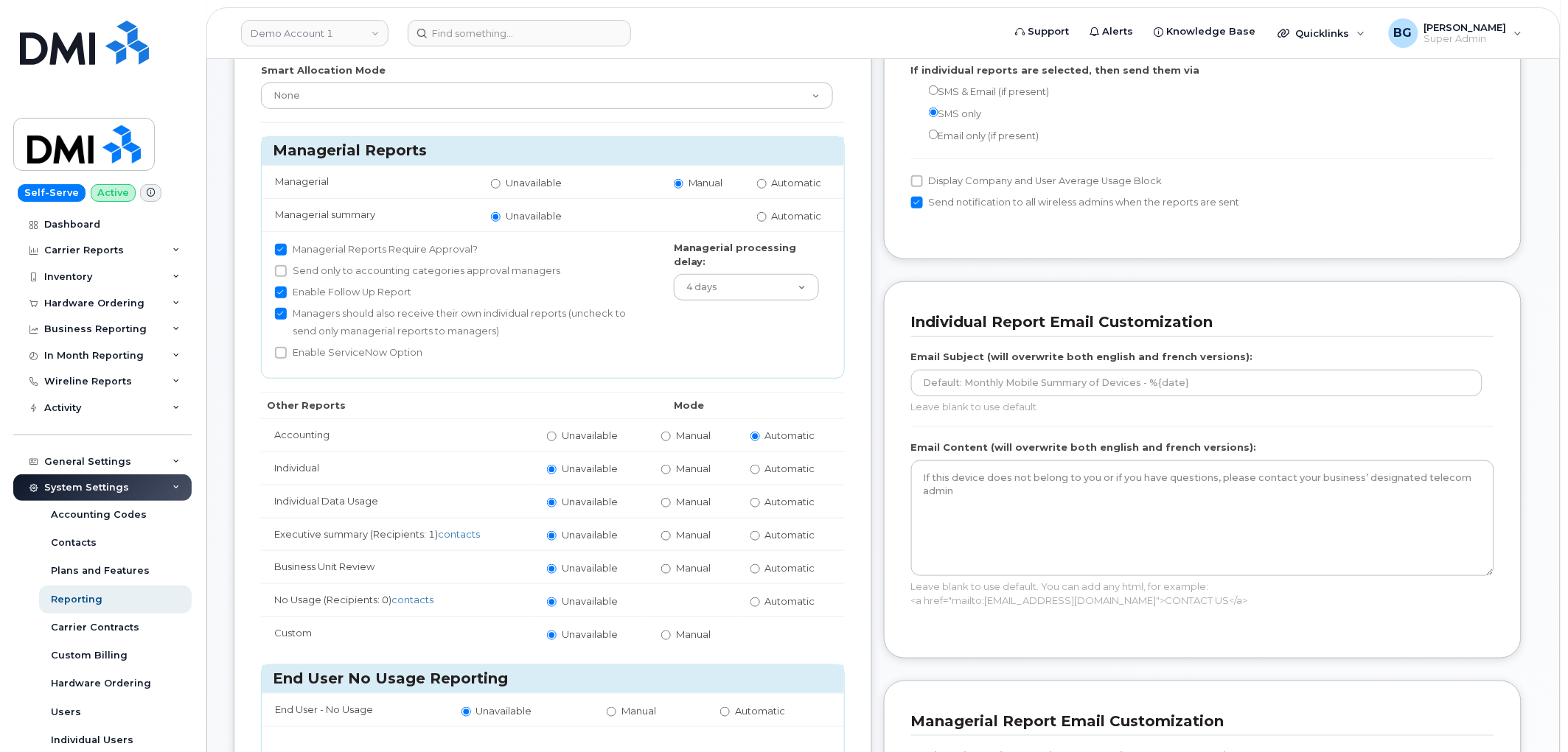
scroll to position [218, 0]
click at [758, 529] on input "Automatic" at bounding box center [755, 533] width 10 height 10
radio input "true"
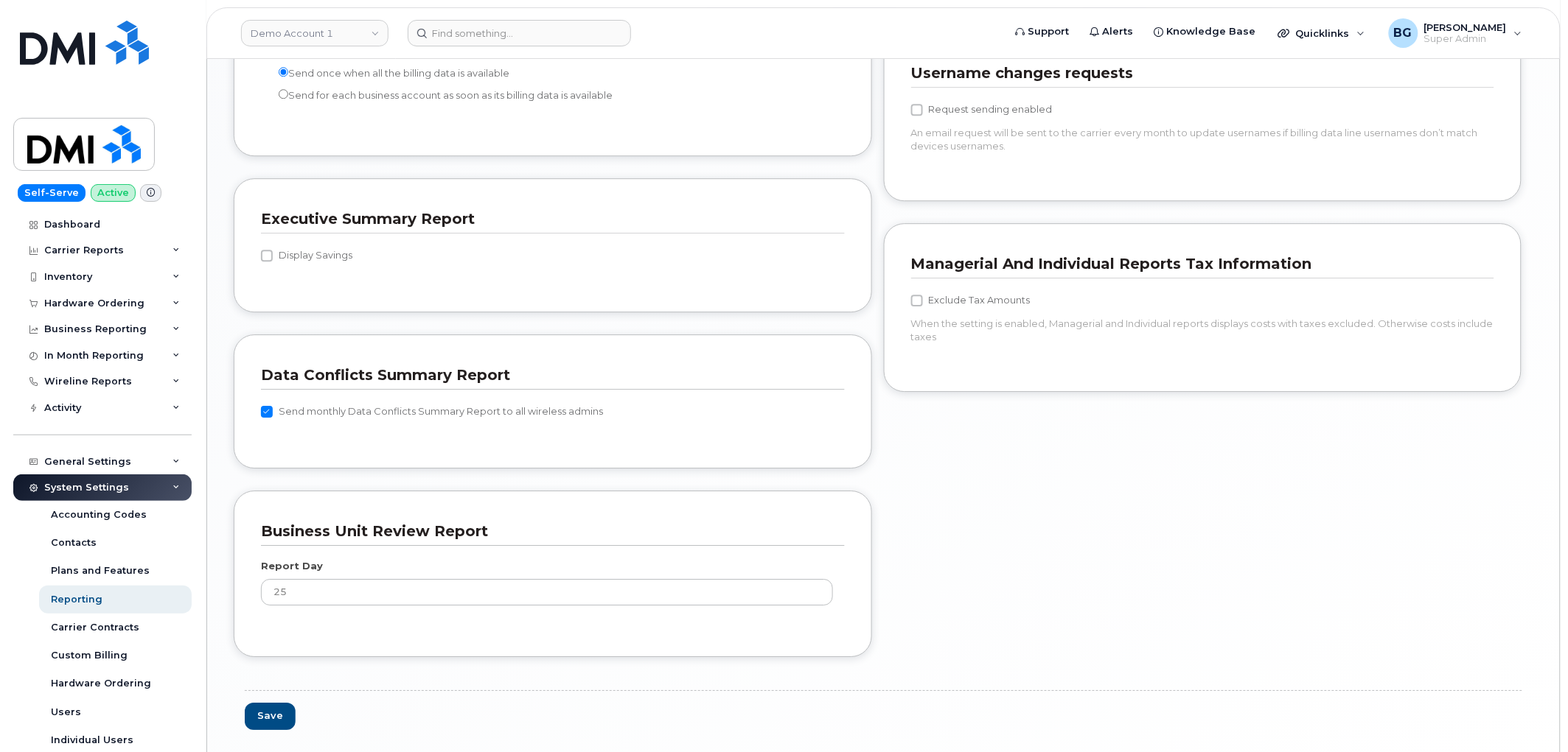
scroll to position [1513, 0]
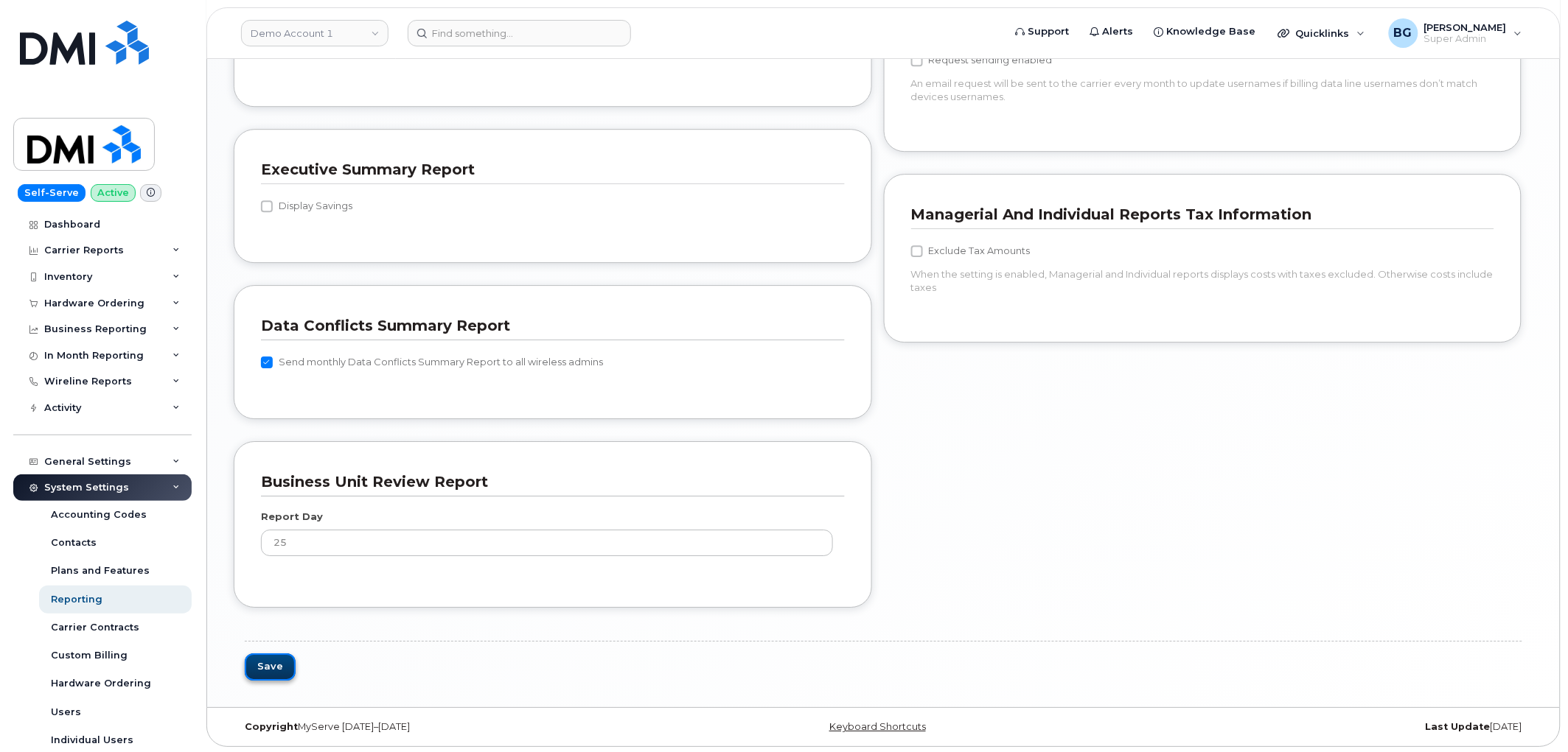
click at [266, 669] on button "Save" at bounding box center [270, 667] width 51 height 27
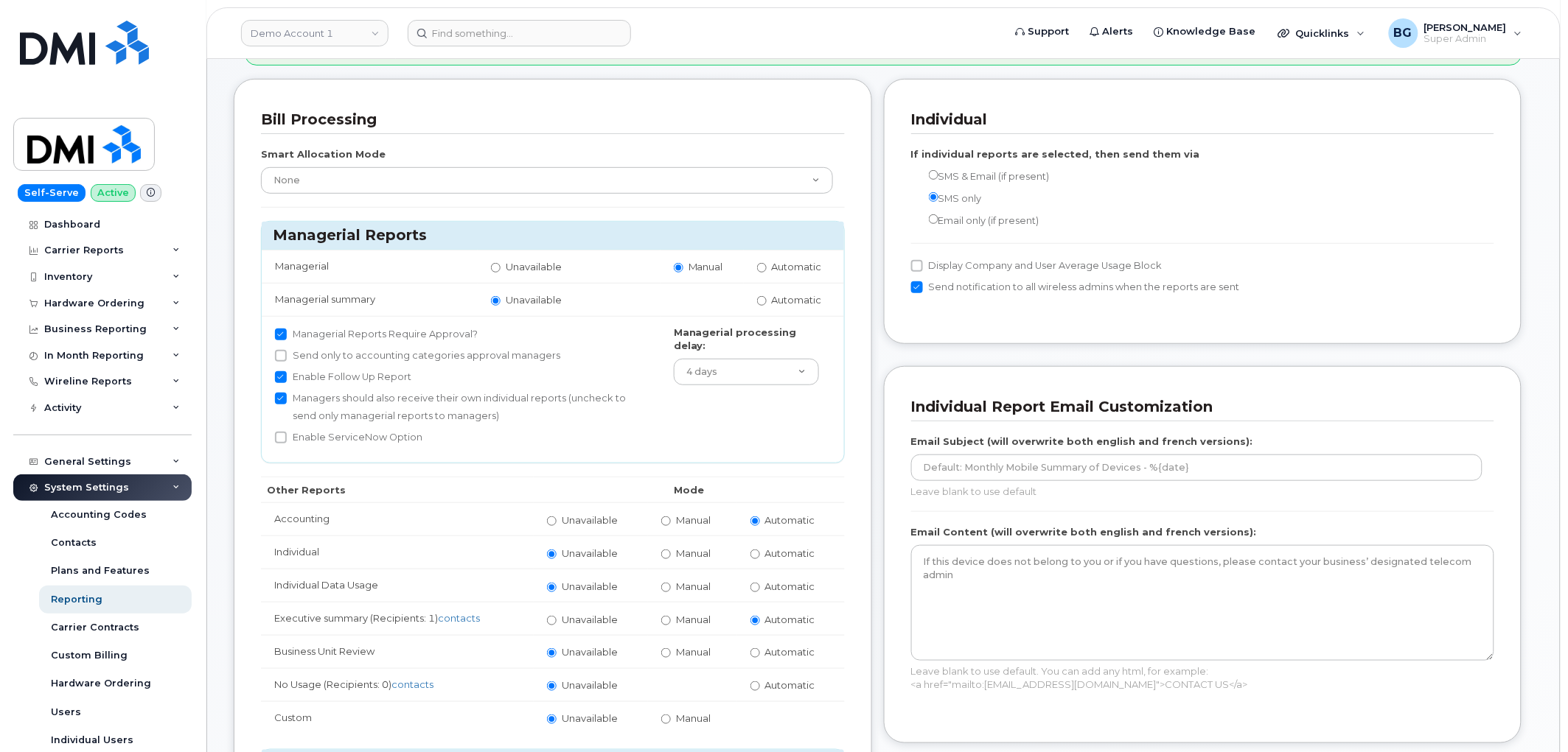
scroll to position [327, 0]
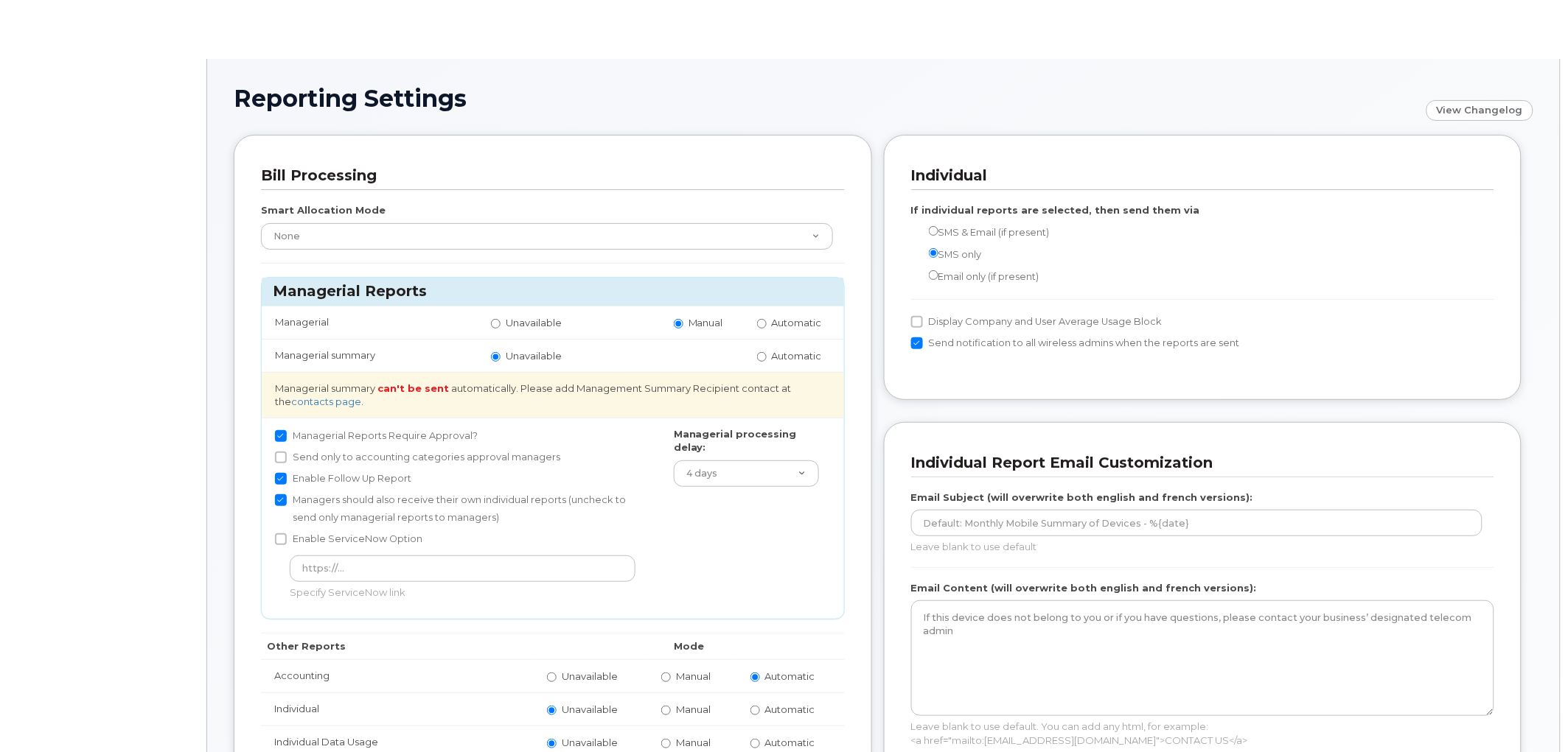
radio input "true"
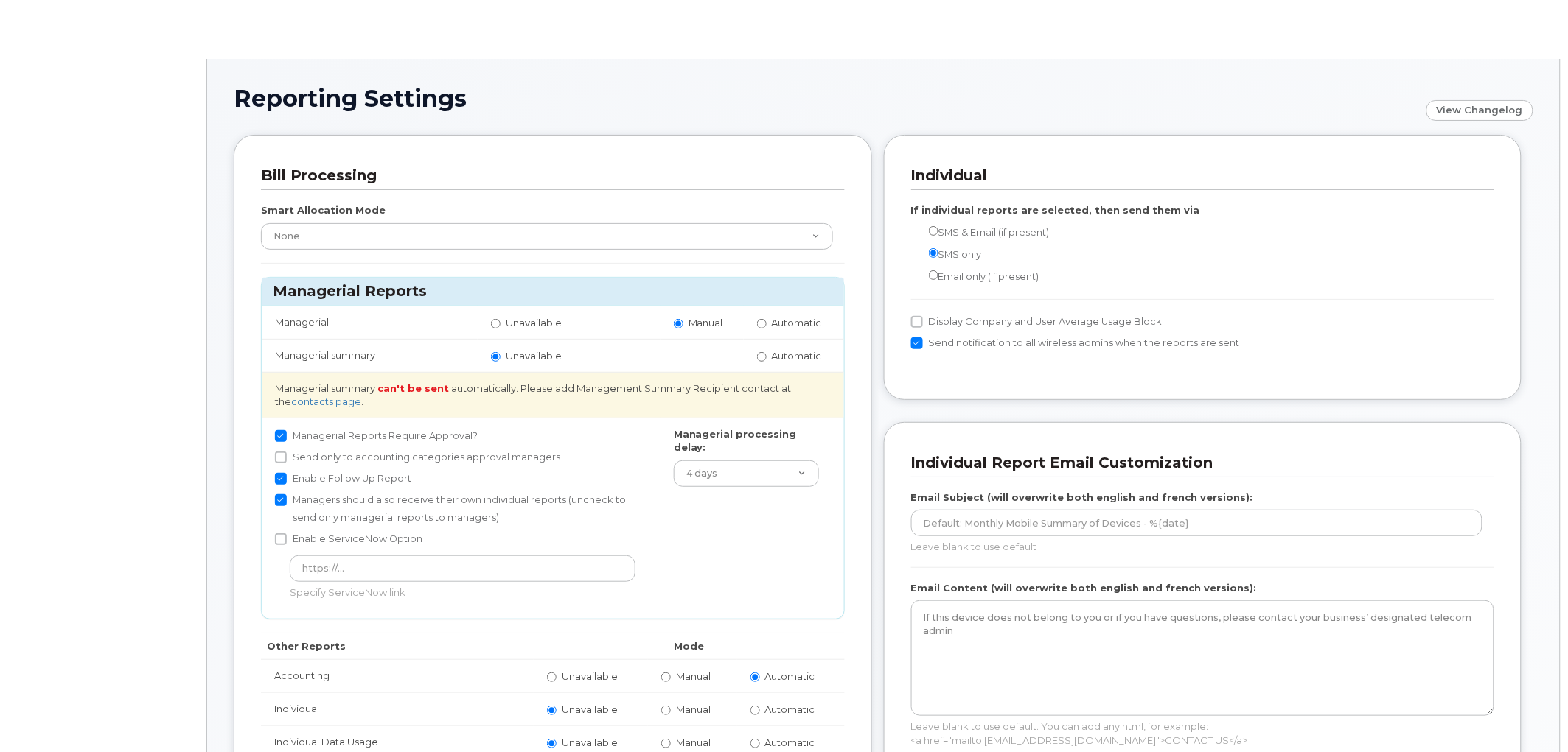
radio input "true"
radio input "false"
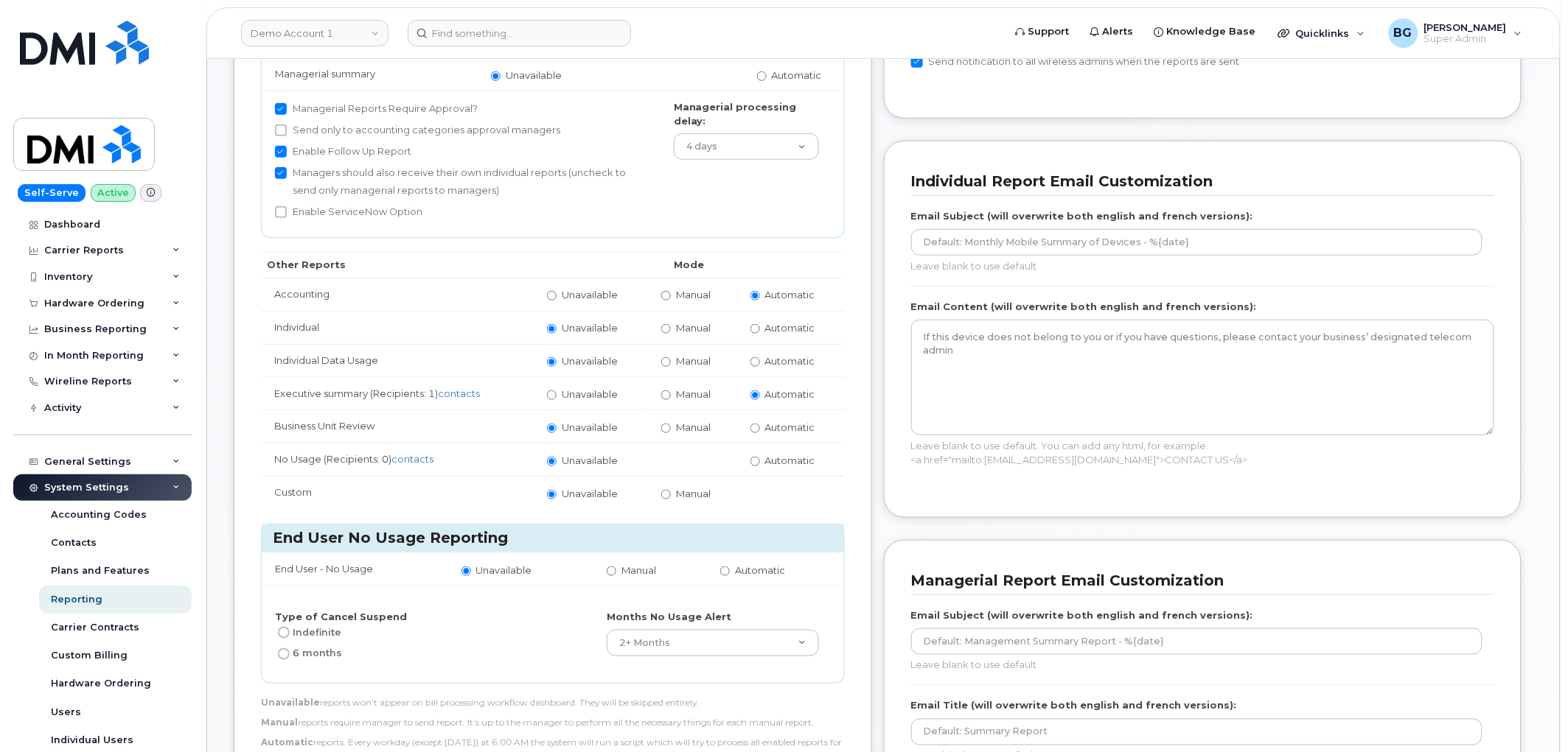
scroll to position [436, 0]
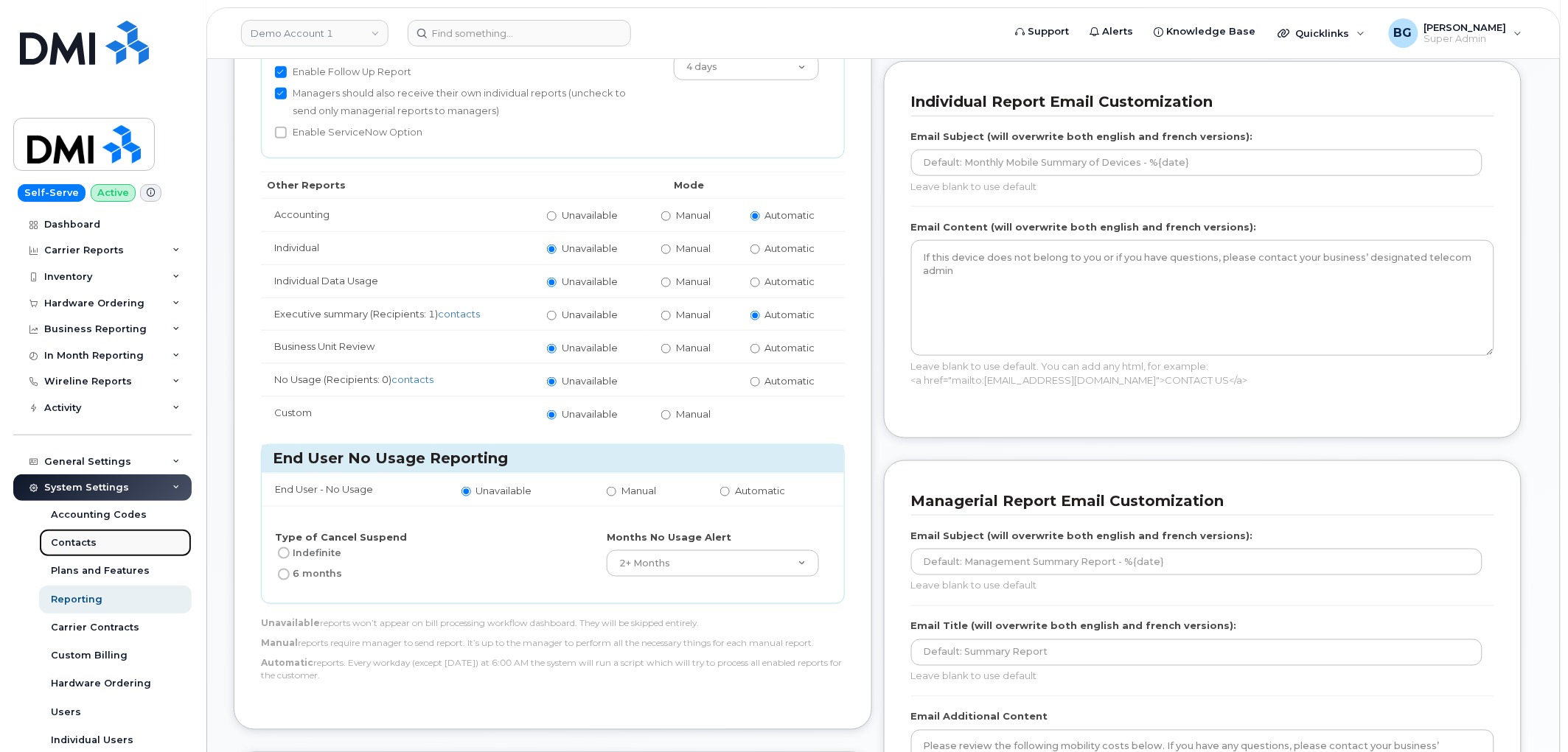
drag, startPoint x: 61, startPoint y: 536, endPoint x: 165, endPoint y: 536, distance: 104.0
click at [61, 536] on div "Contacts" at bounding box center [74, 542] width 46 height 13
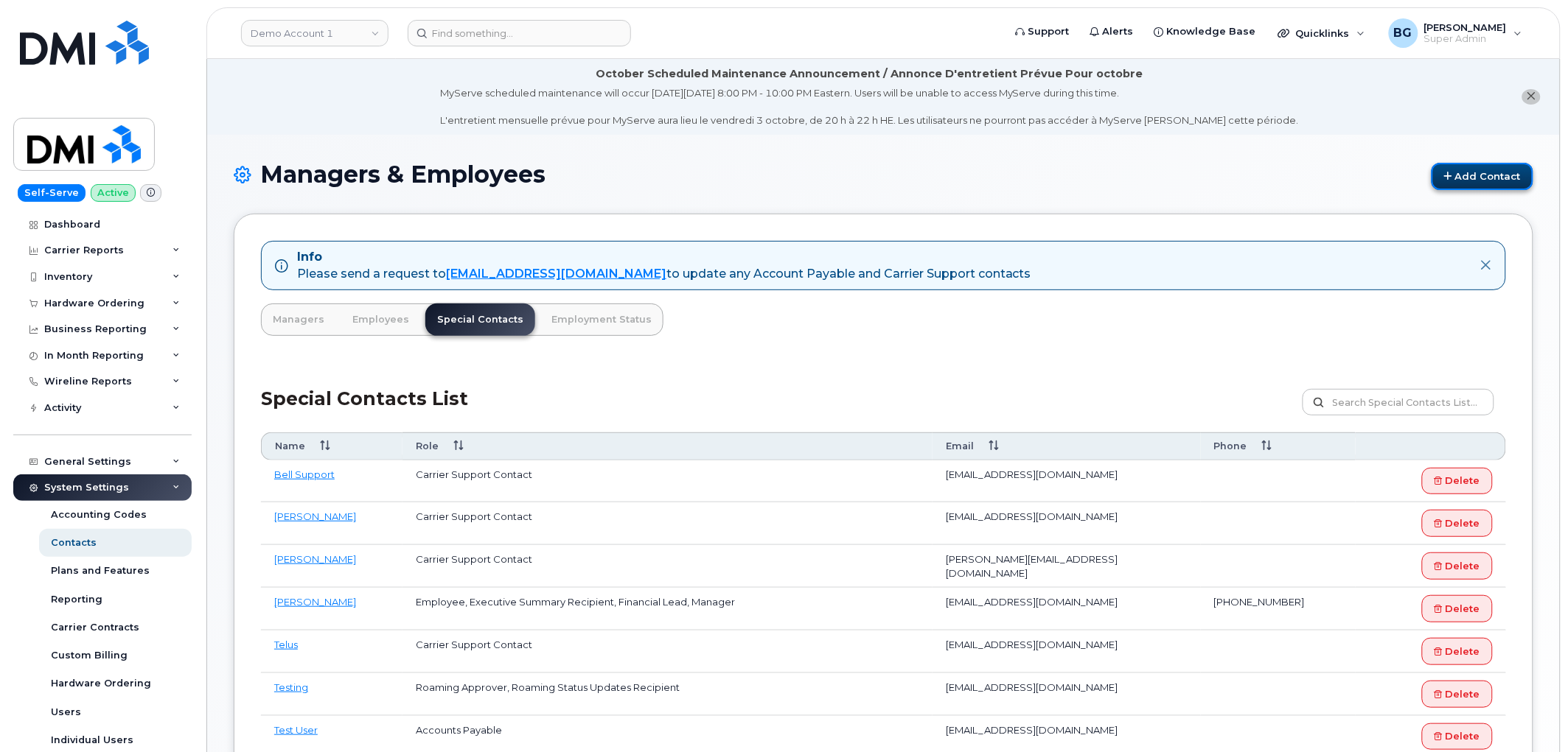
click at [1460, 181] on link "Add Contact" at bounding box center [1482, 176] width 102 height 27
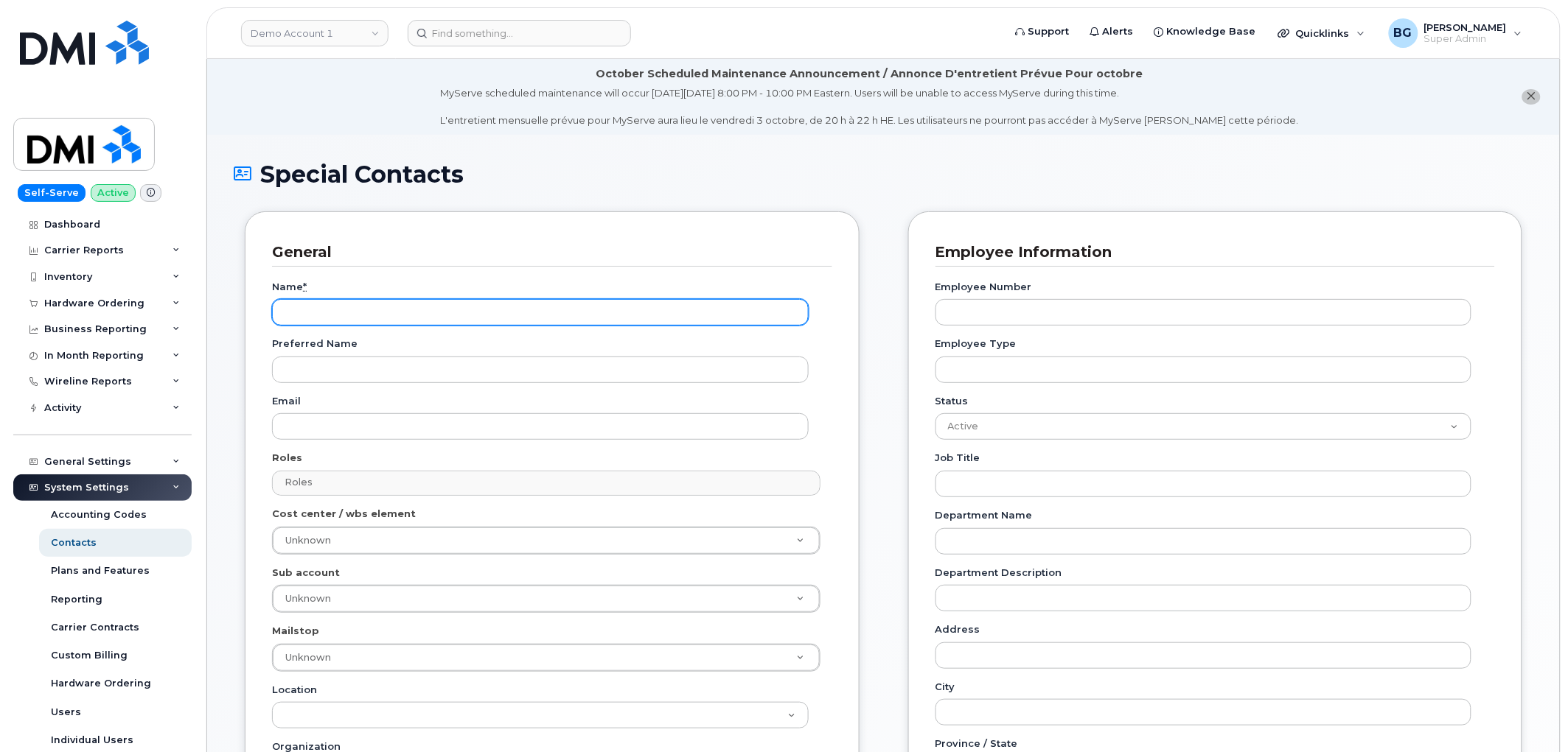
click at [329, 309] on input "Name *" at bounding box center [540, 312] width 536 height 26
type input "w"
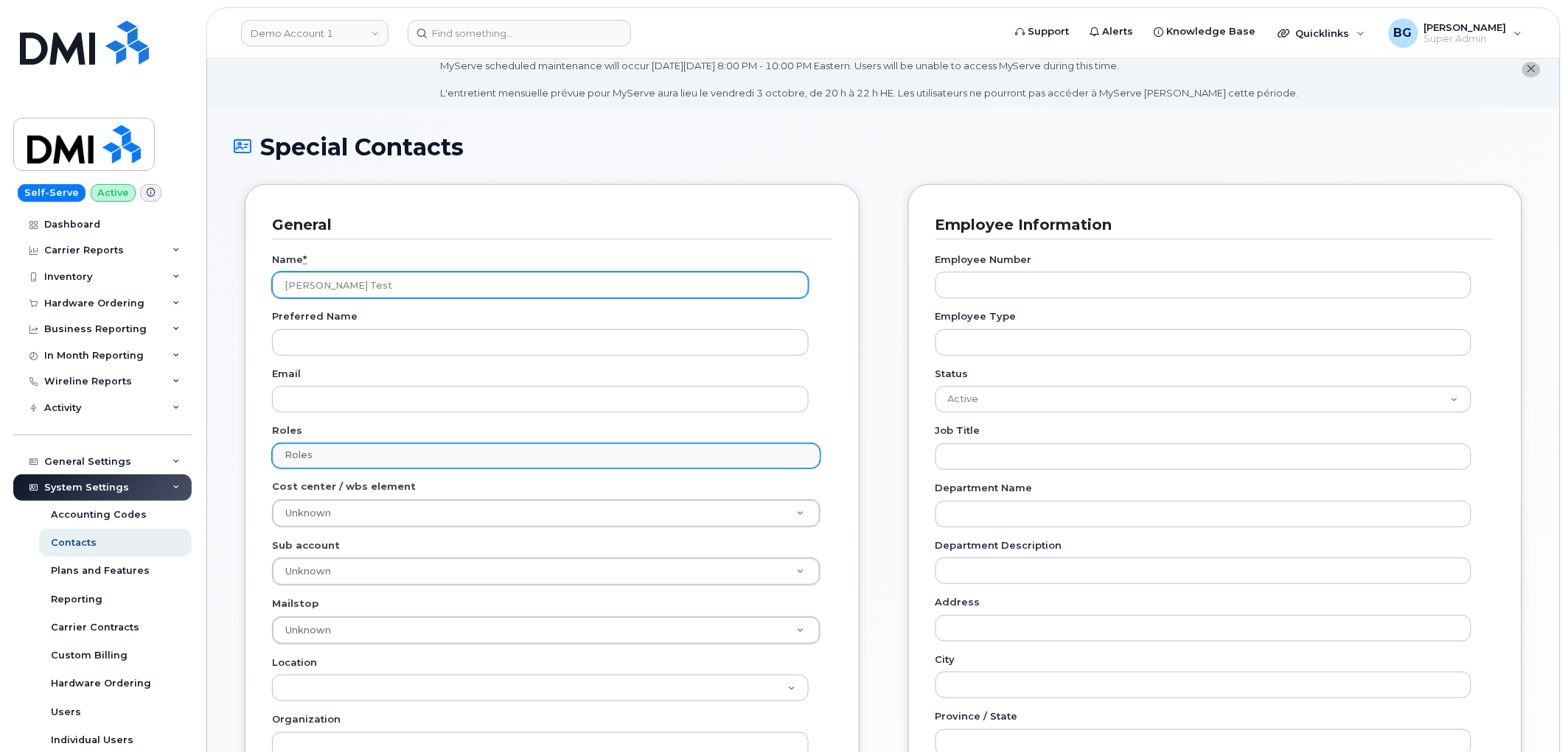
scroll to position [55, 0]
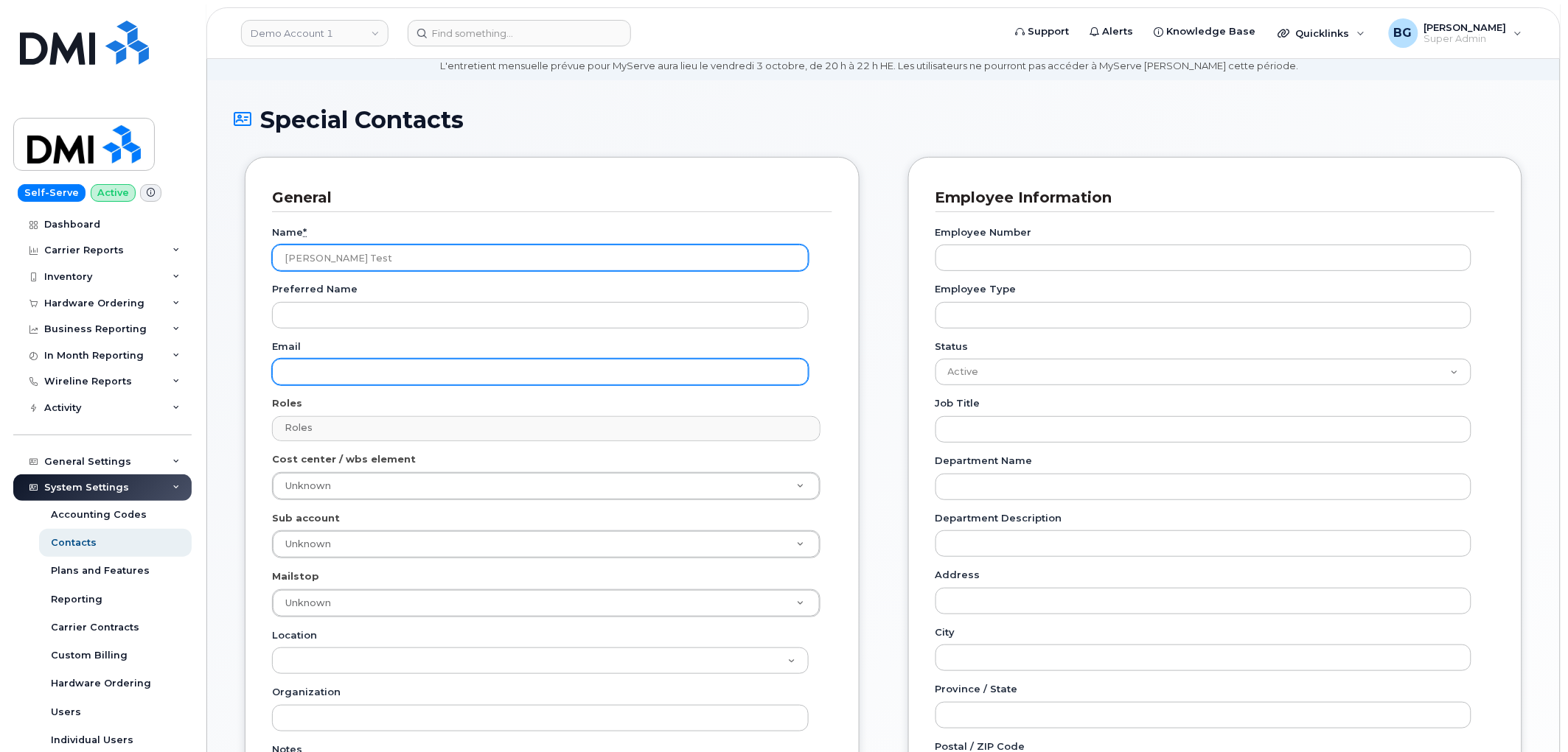
type input "Bill Geary Test"
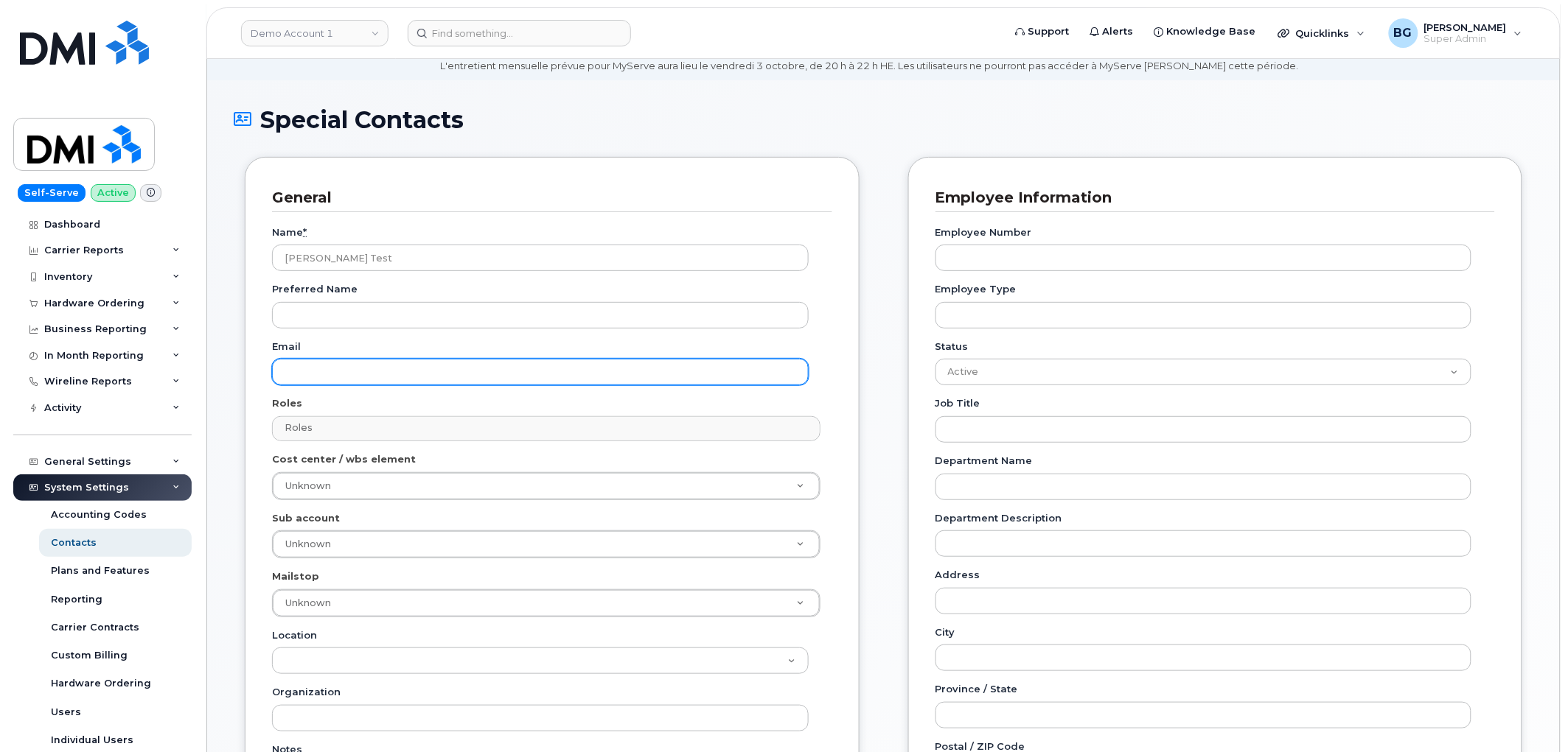
click at [300, 373] on input "Email" at bounding box center [540, 372] width 536 height 26
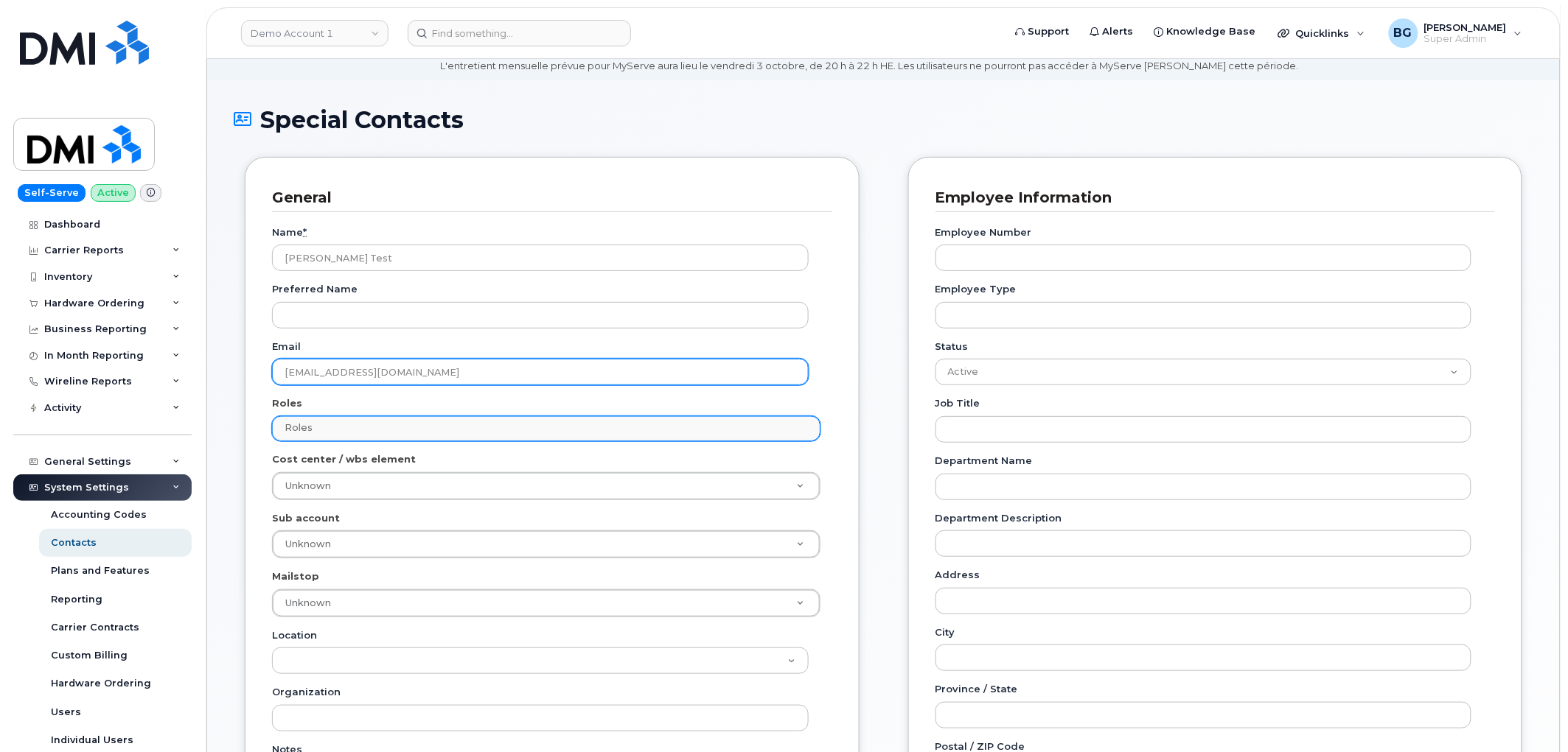
type input "wgeary@dminc.com"
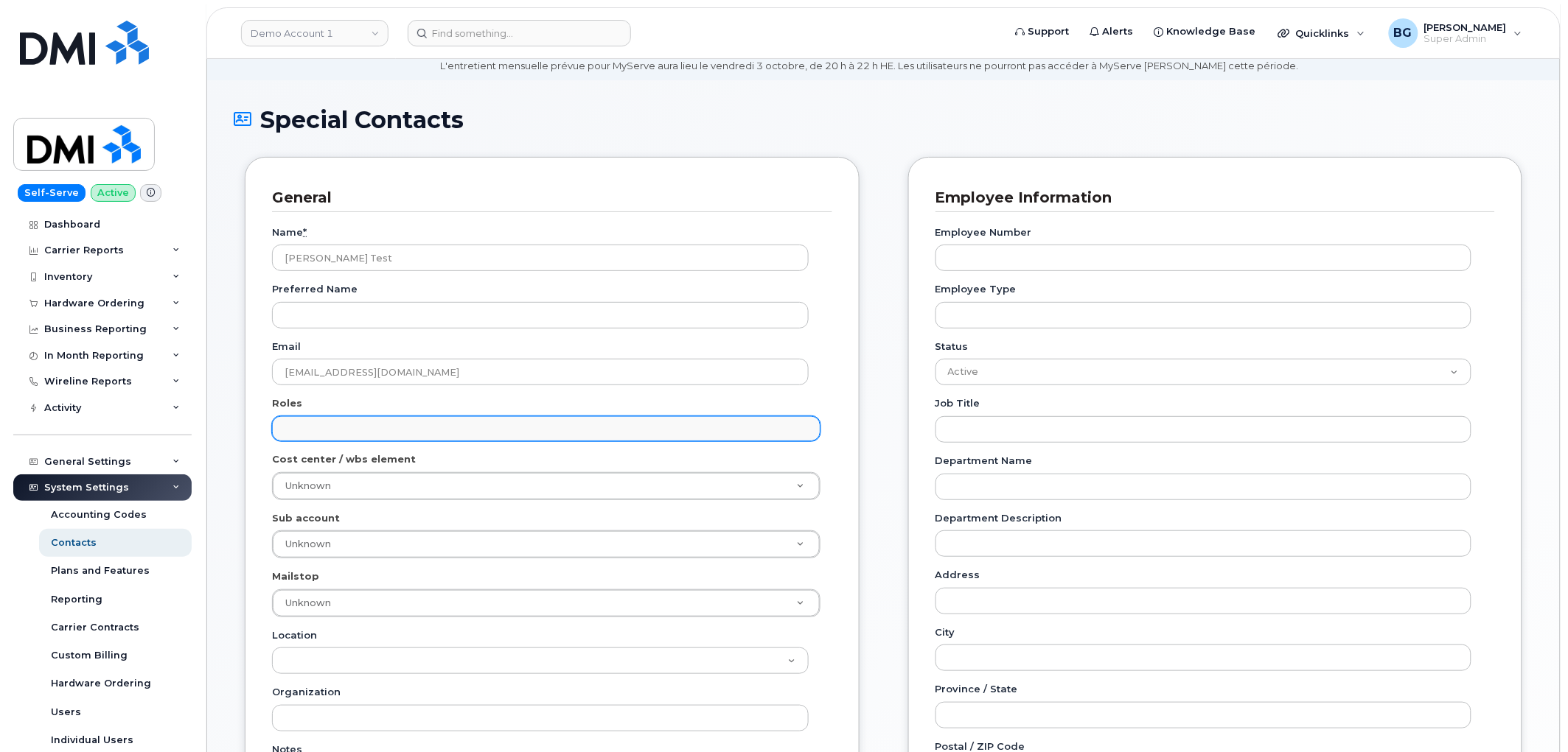
click at [353, 425] on input "text" at bounding box center [548, 427] width 535 height 21
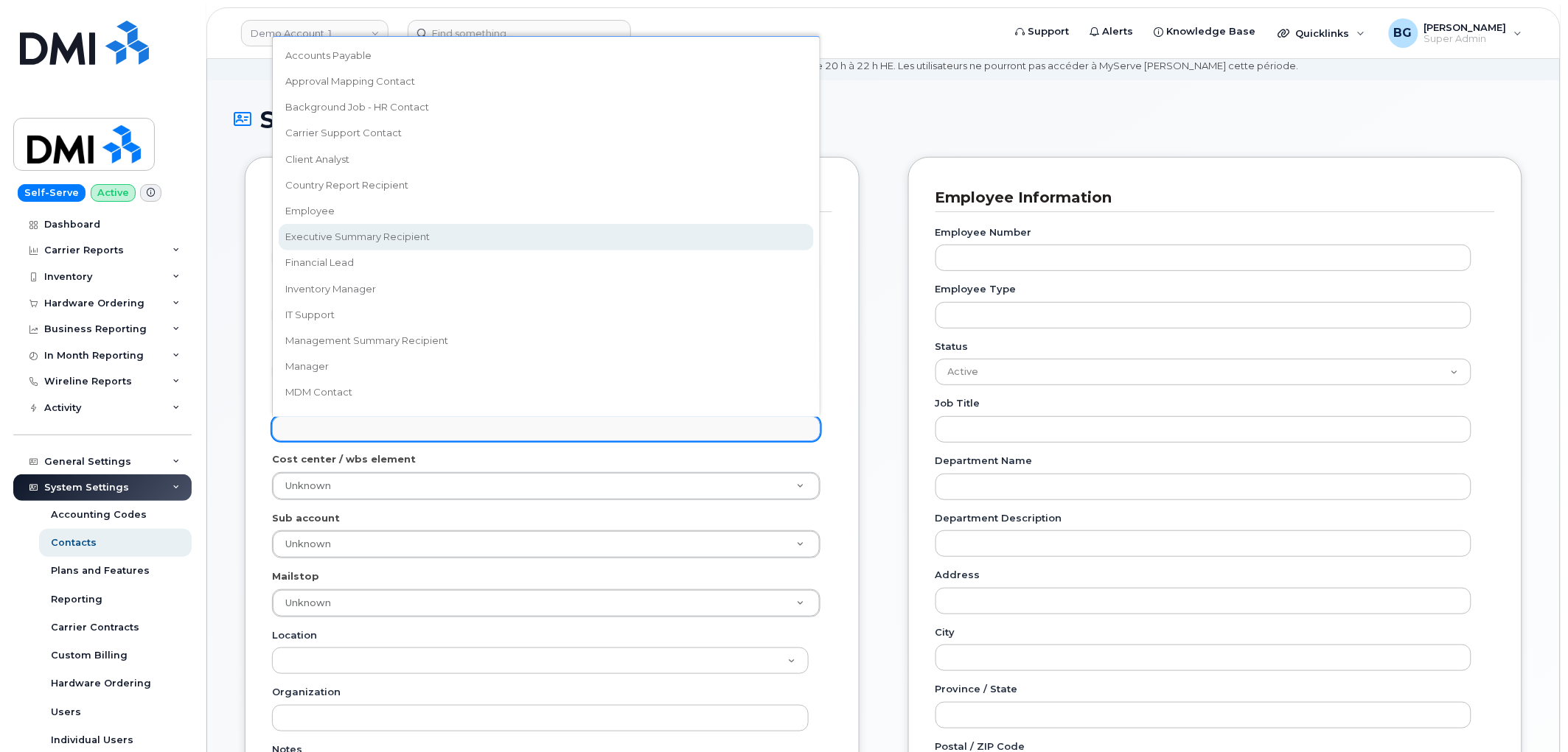
select select "2"
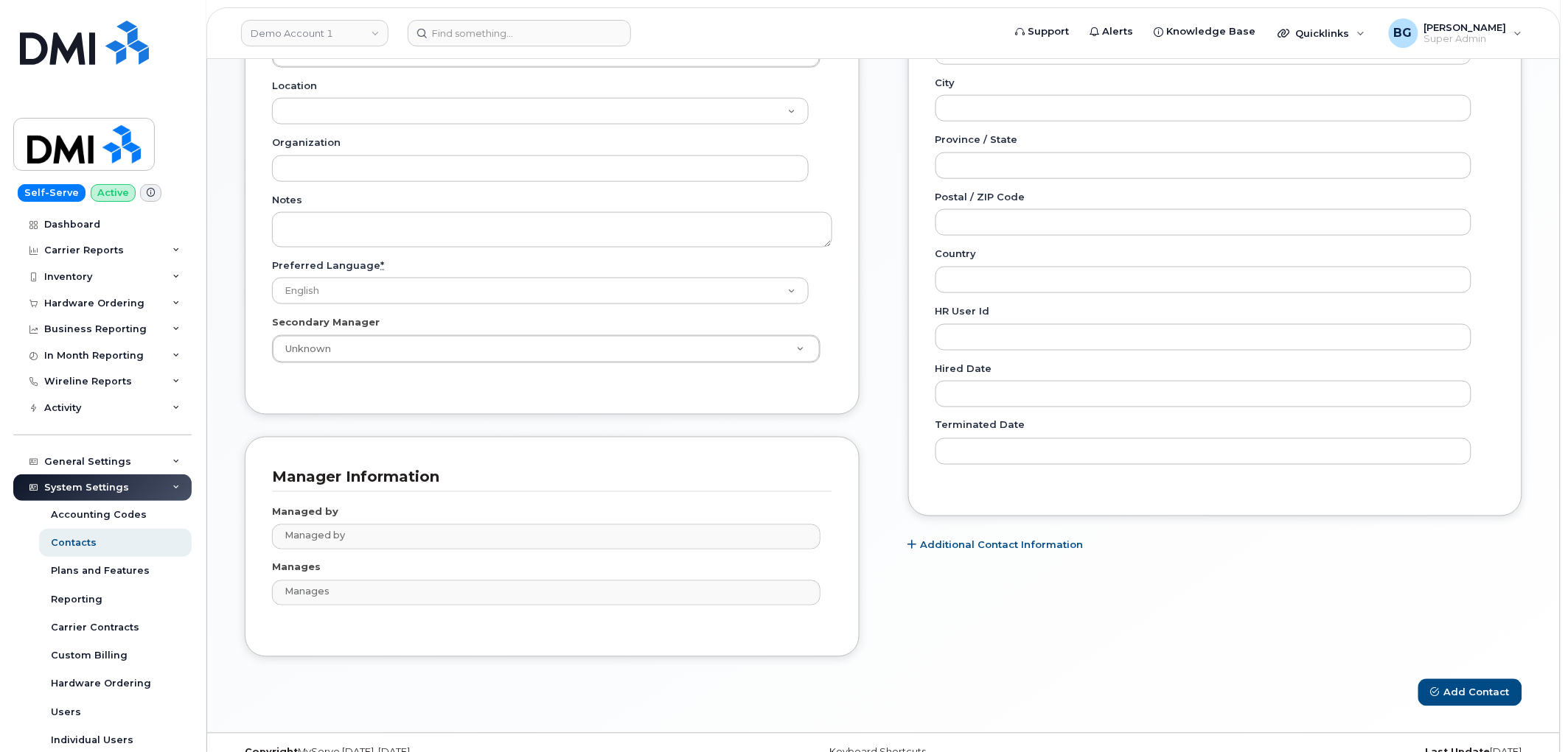
scroll to position [634, 0]
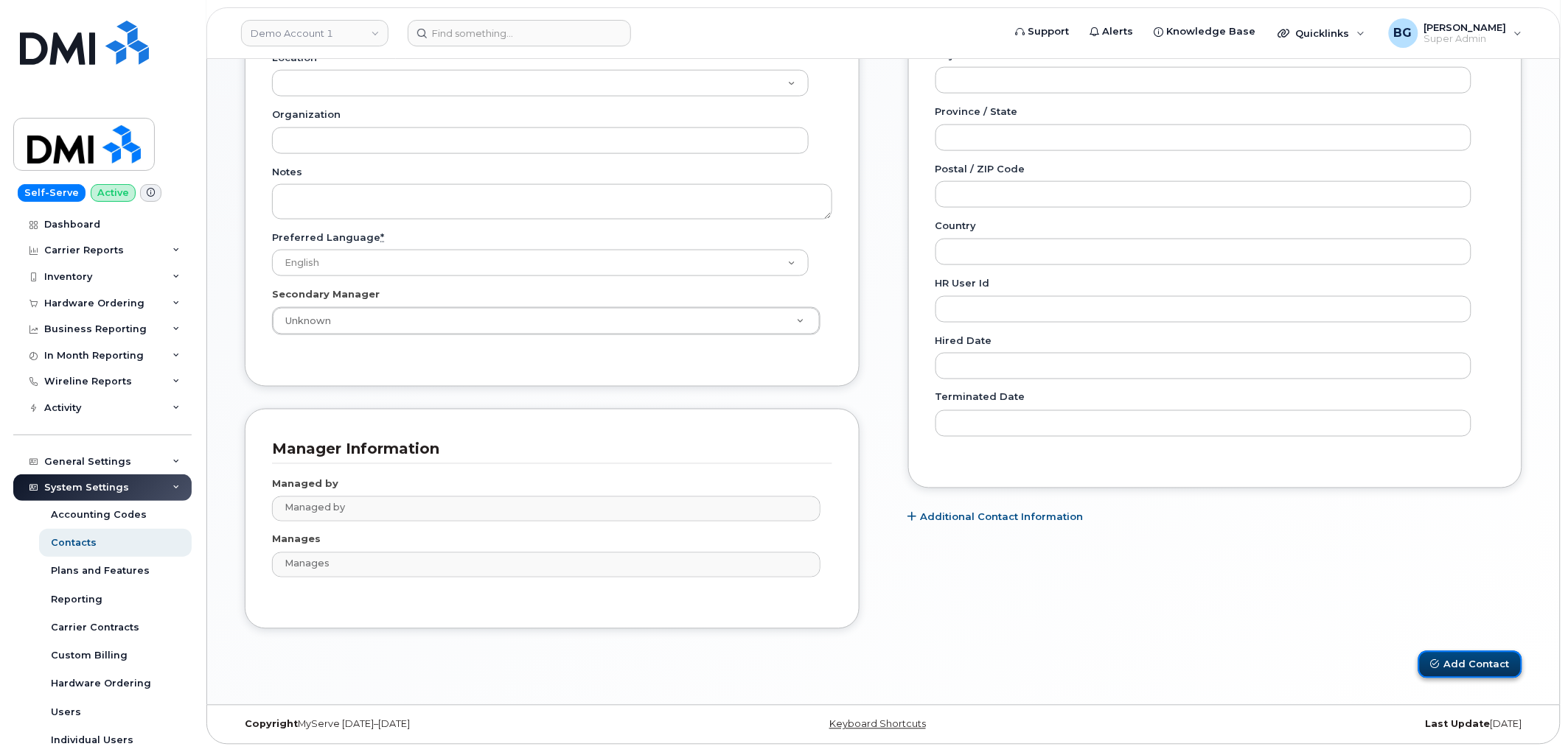
click at [1453, 667] on button "Add Contact" at bounding box center [1471, 665] width 104 height 27
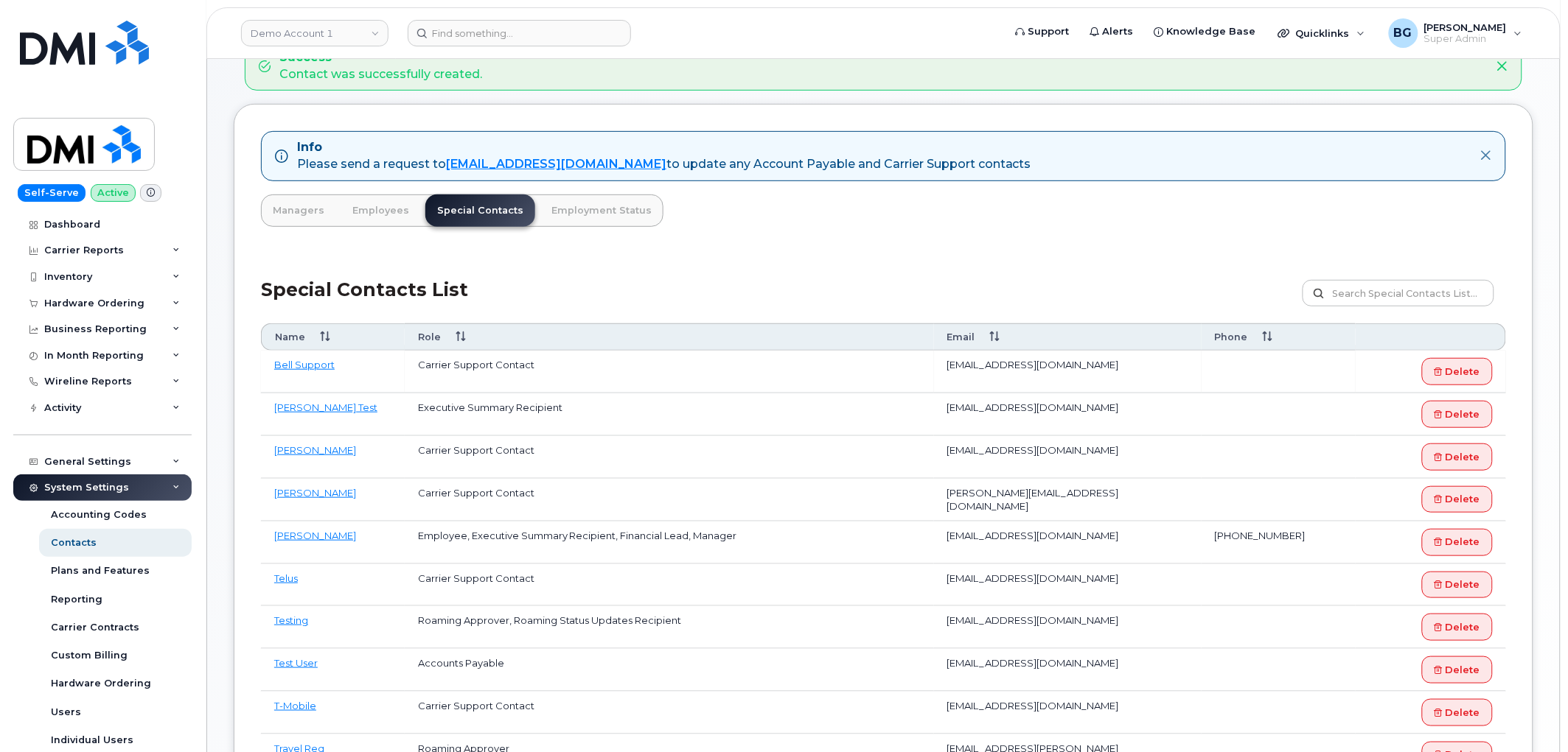
scroll to position [218, 0]
